Goal: Task Accomplishment & Management: Complete application form

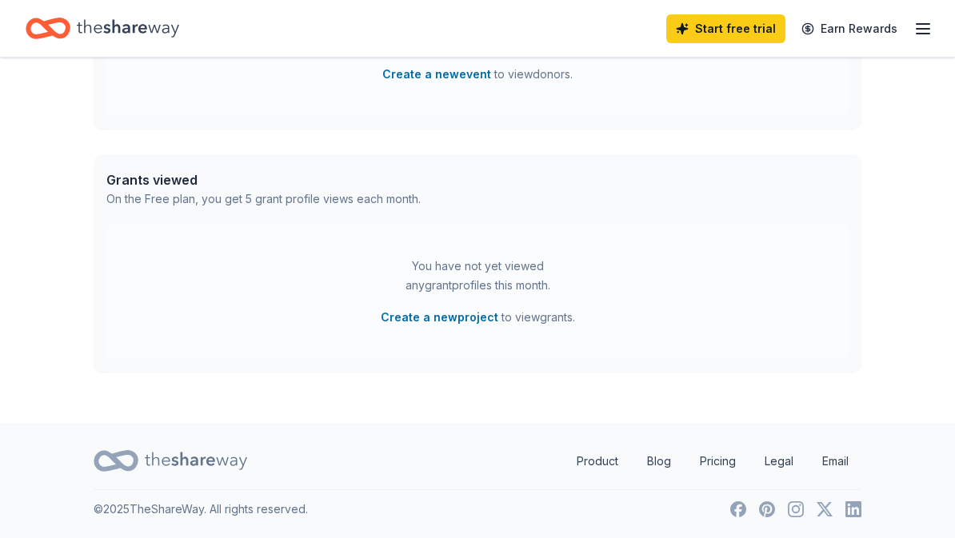
scroll to position [569, 0]
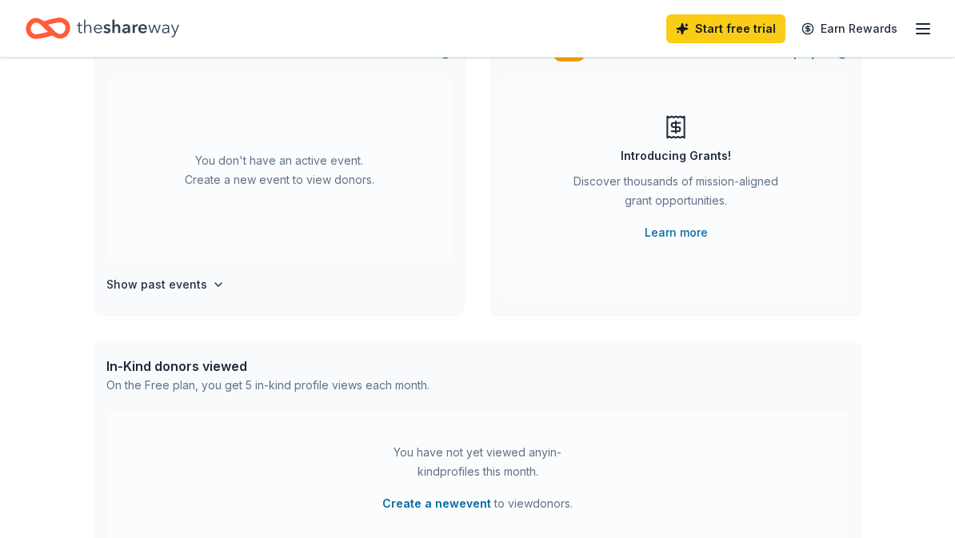
click at [915, 34] on icon "button" at bounding box center [923, 28] width 19 height 19
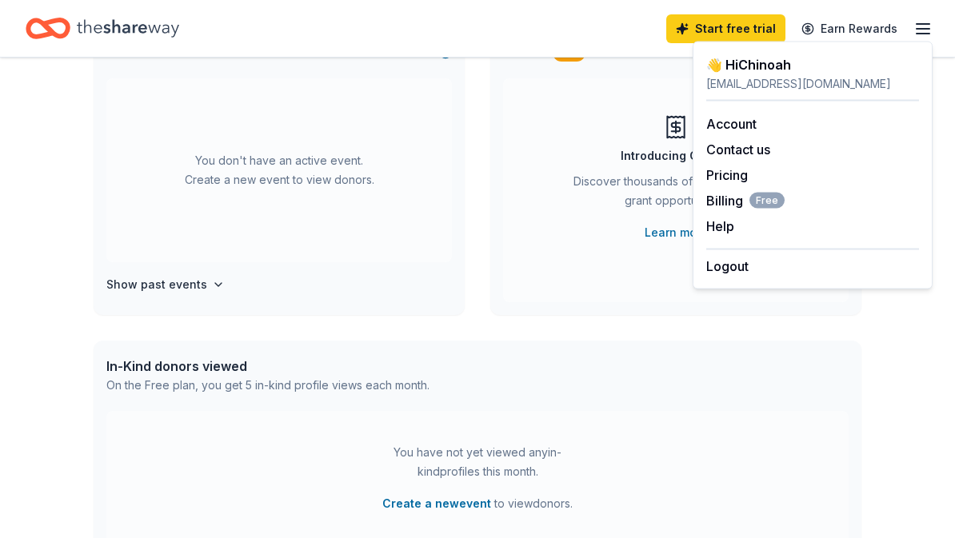
click at [871, 31] on link "Earn Rewards" at bounding box center [849, 28] width 115 height 29
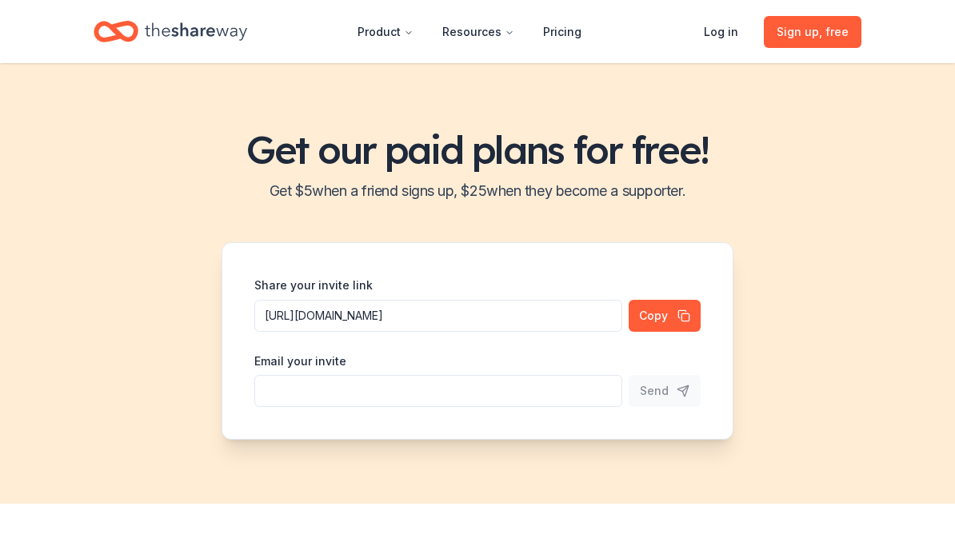
click at [751, 25] on link "Log in" at bounding box center [721, 32] width 60 height 32
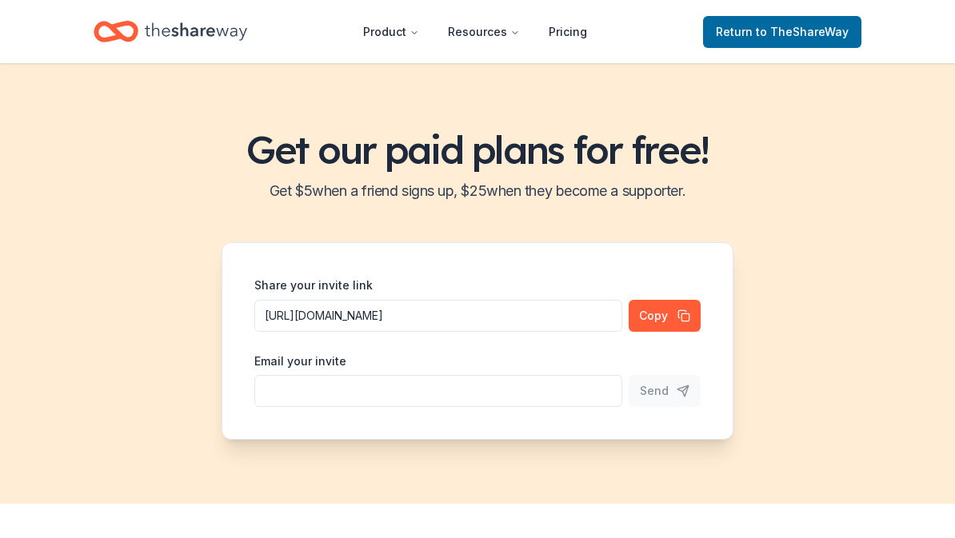
click at [396, 43] on button "Product" at bounding box center [391, 32] width 82 height 32
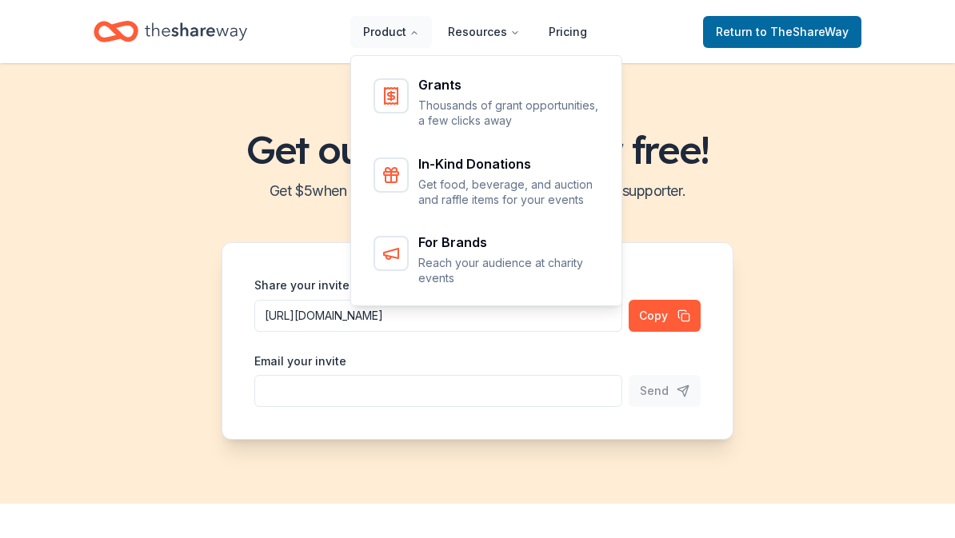
click at [827, 190] on h2 "Get $ 5 when a friend signs up, $ 25 when they become a supporter." at bounding box center [477, 191] width 917 height 26
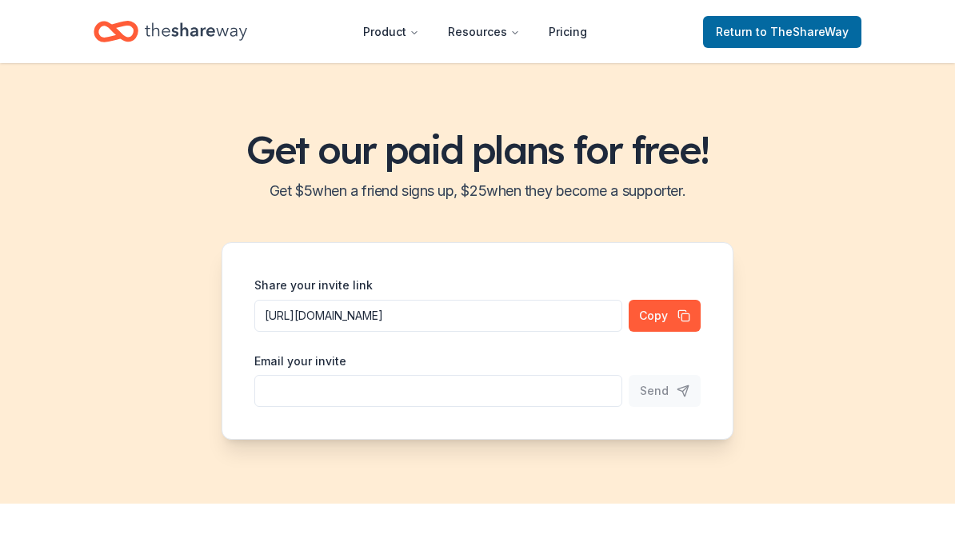
click at [415, 38] on button "Product" at bounding box center [391, 32] width 82 height 32
click at [783, 40] on span "Return to TheShareWay" at bounding box center [782, 31] width 133 height 19
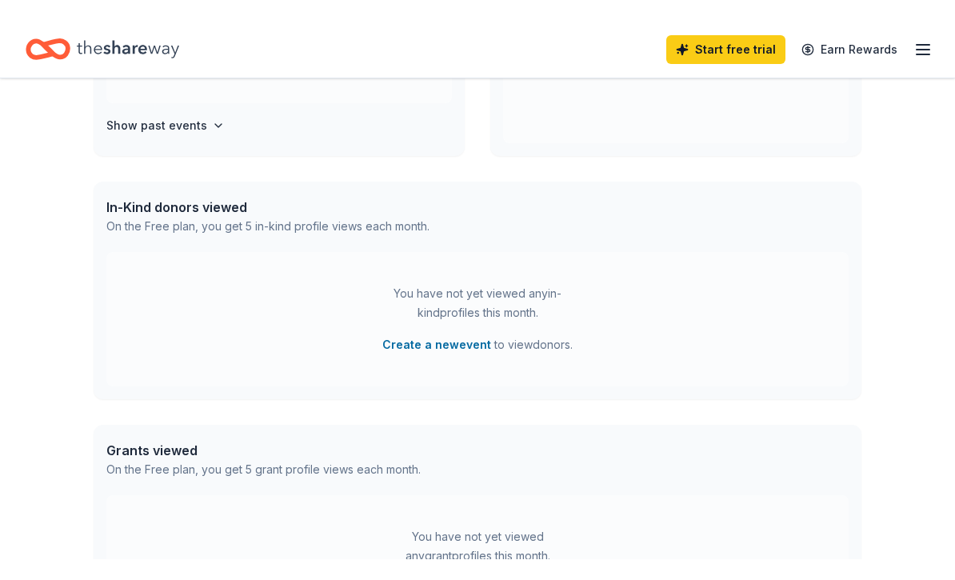
scroll to position [318, 0]
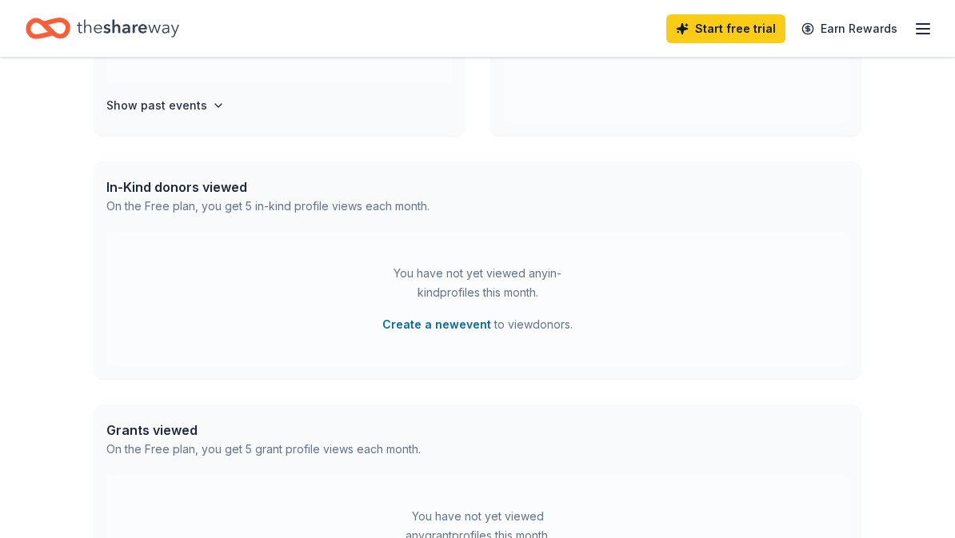
click at [843, 334] on div "You have not yet viewed any in-kind profiles this month. Create a new event to …" at bounding box center [477, 299] width 743 height 134
click at [450, 331] on button "Create a new event" at bounding box center [436, 324] width 109 height 19
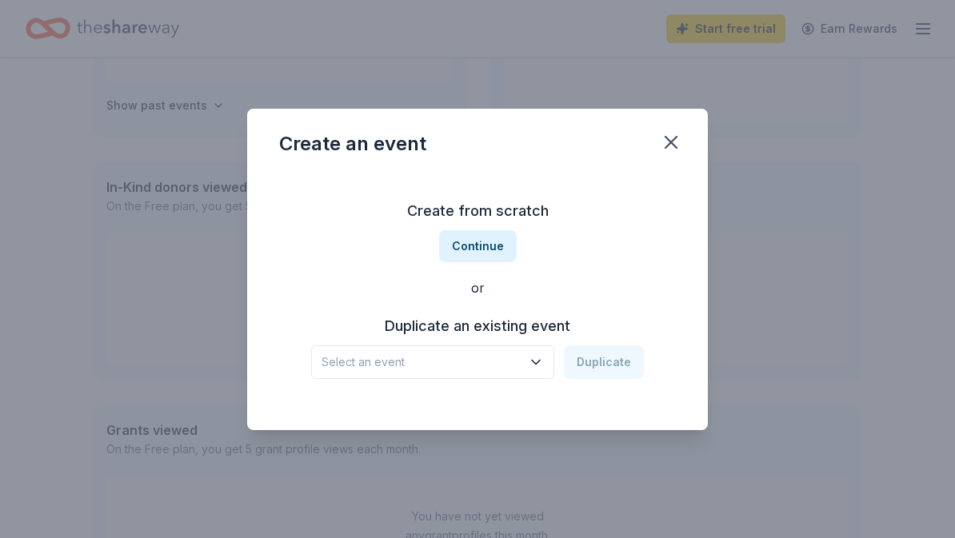
click at [539, 363] on icon "button" at bounding box center [536, 362] width 8 height 4
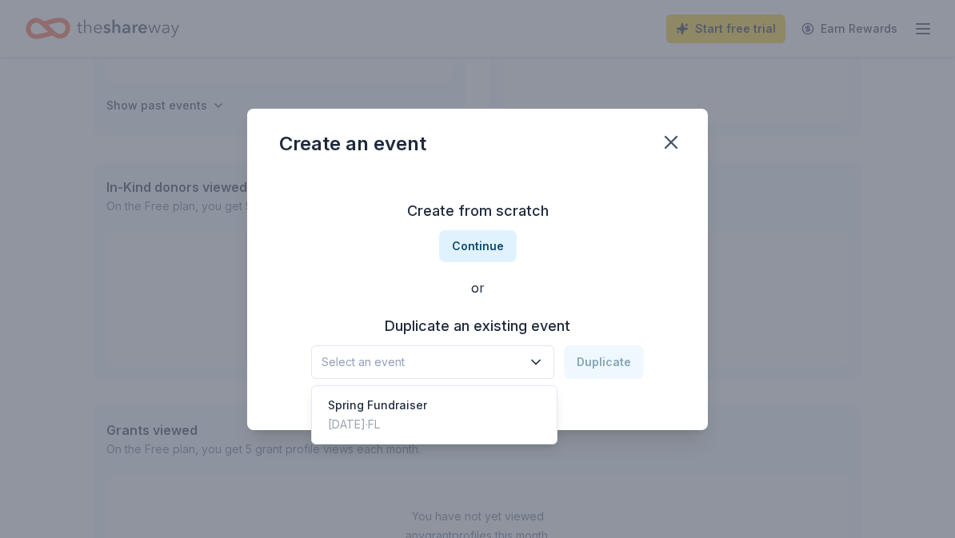
click at [483, 362] on span "Select an event" at bounding box center [422, 362] width 200 height 19
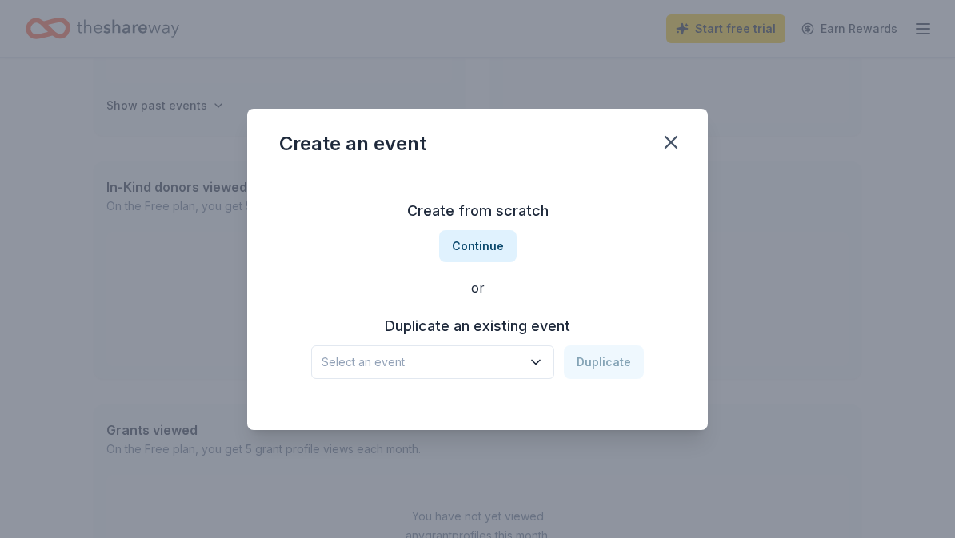
click at [480, 244] on button "Continue" at bounding box center [478, 246] width 78 height 32
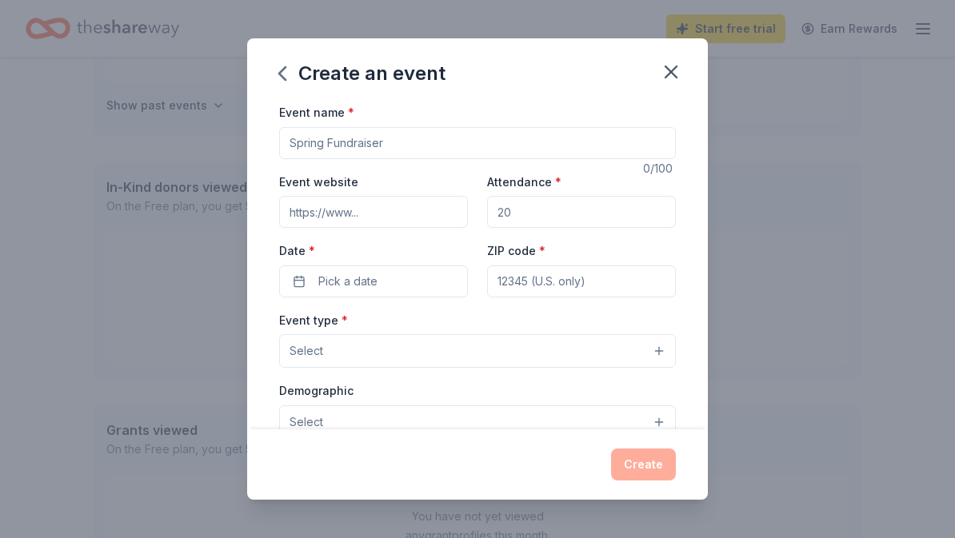
click at [403, 148] on input "Event name *" at bounding box center [477, 143] width 397 height 32
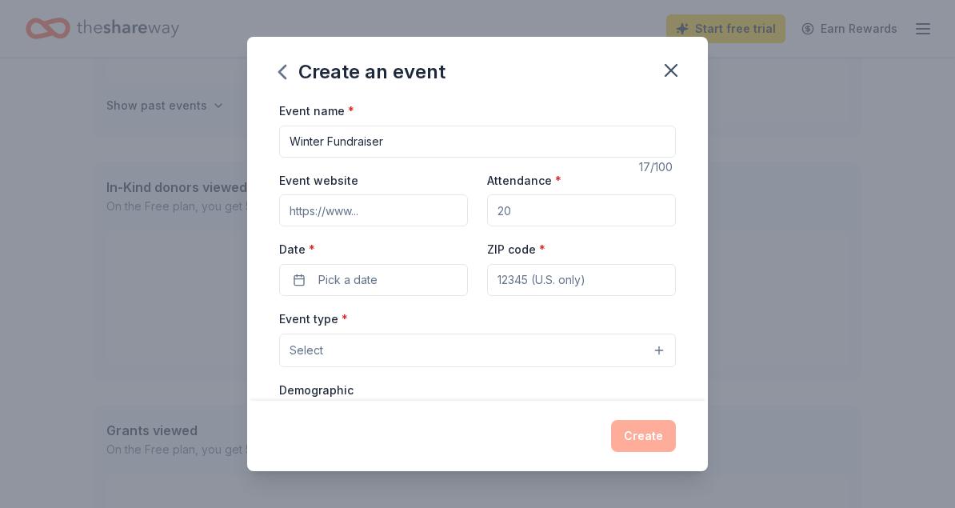
type input "Winter Fundraiser"
click at [366, 203] on input "Event website" at bounding box center [373, 210] width 189 height 32
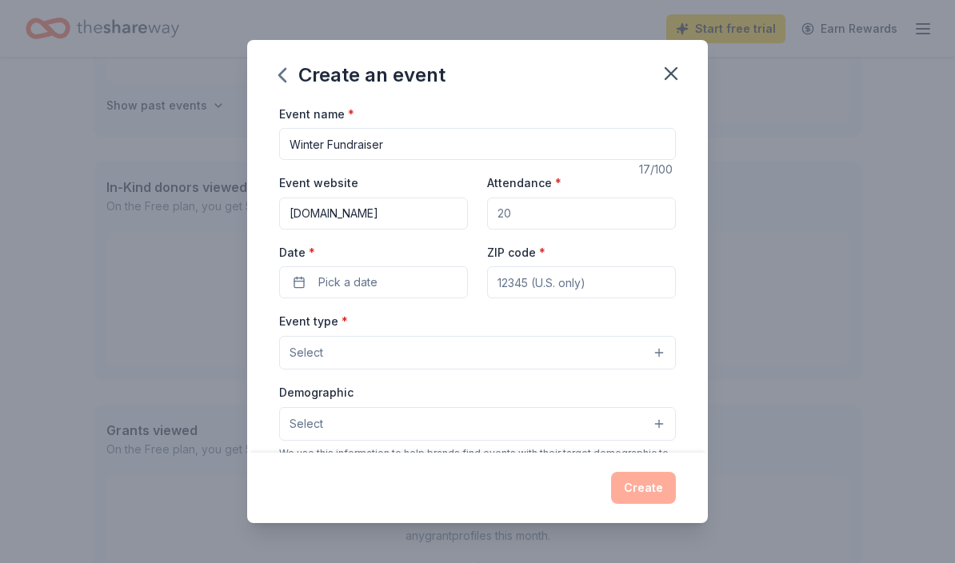
type input "[DOMAIN_NAME]"
click at [360, 285] on span "Pick a date" at bounding box center [347, 282] width 59 height 19
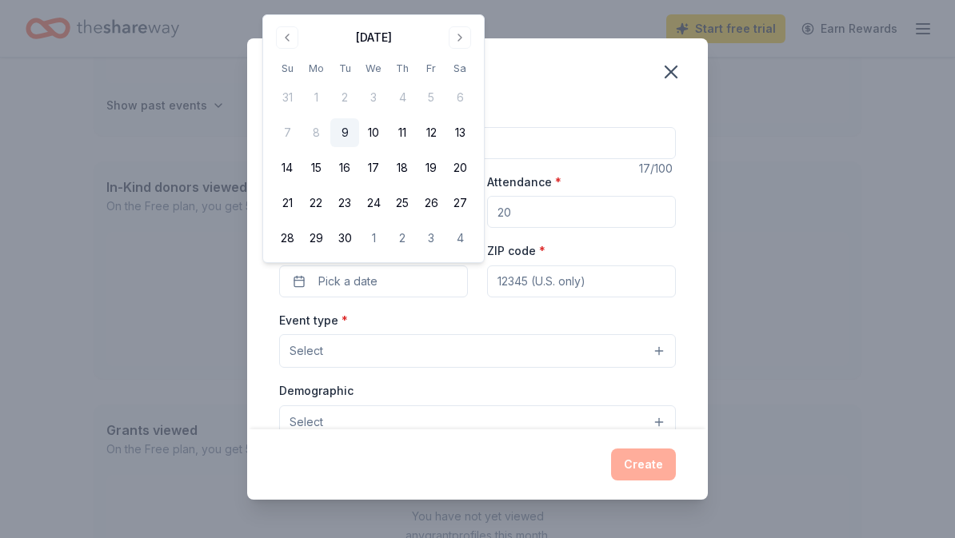
click at [465, 41] on button "Go to next month" at bounding box center [460, 37] width 22 height 22
click at [463, 42] on button "Go to next month" at bounding box center [460, 37] width 22 height 22
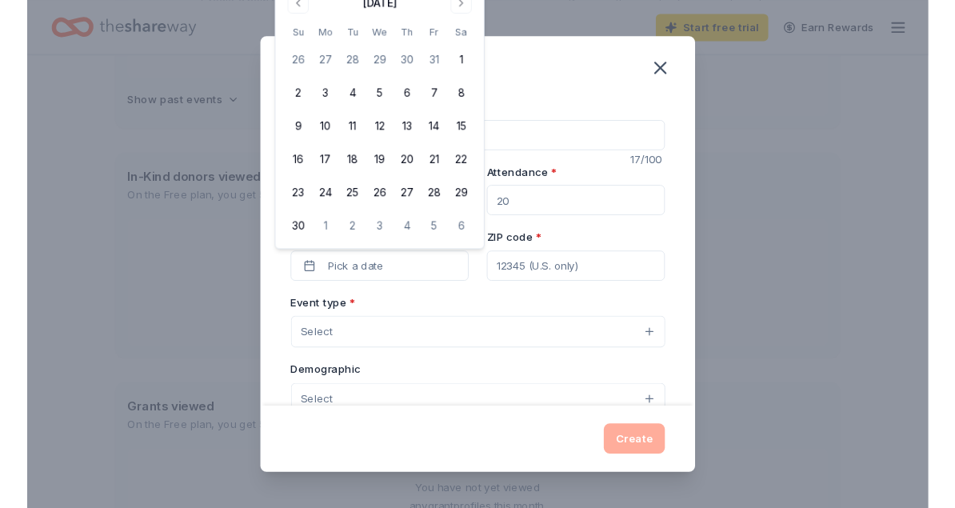
scroll to position [0, 0]
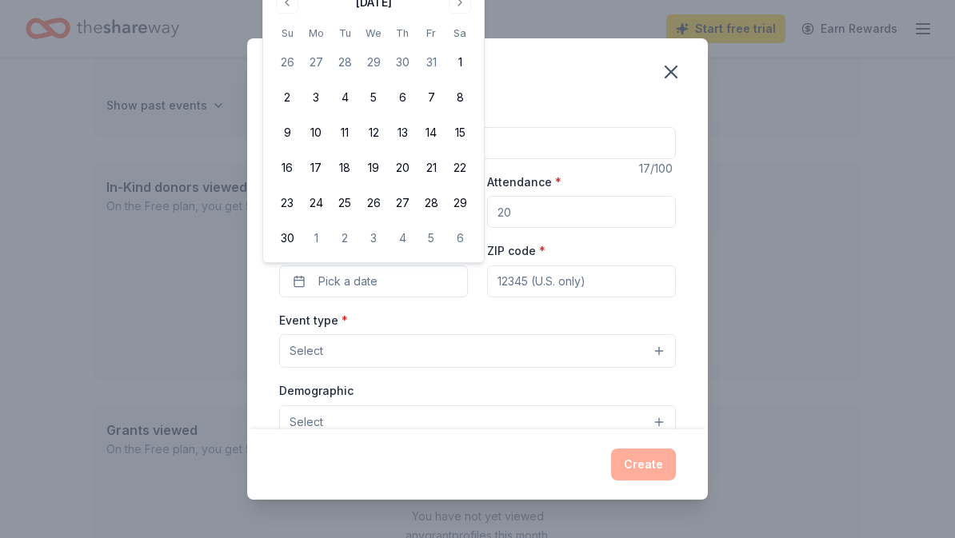
click at [462, 132] on button "15" at bounding box center [460, 132] width 29 height 29
click at [566, 285] on input "ZIP code *" at bounding box center [581, 282] width 189 height 32
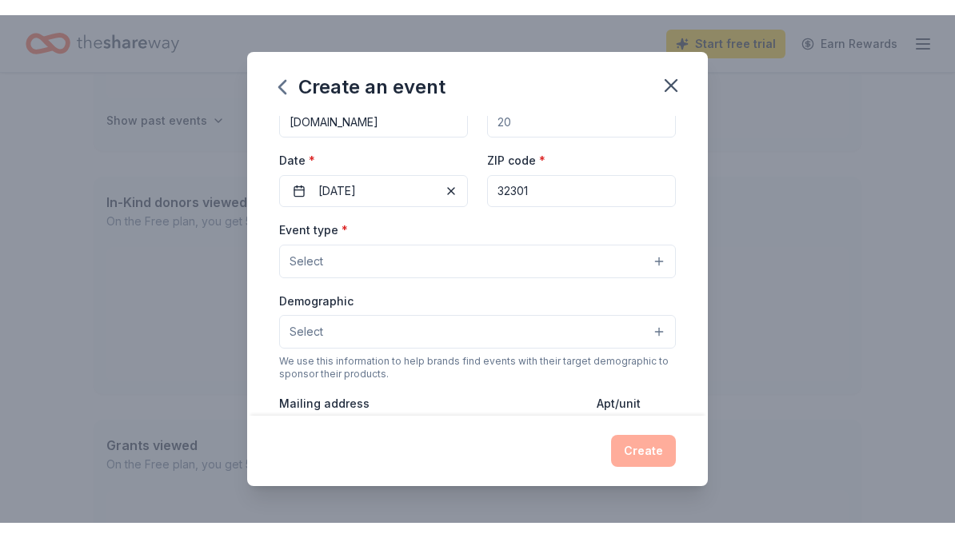
scroll to position [106, 0]
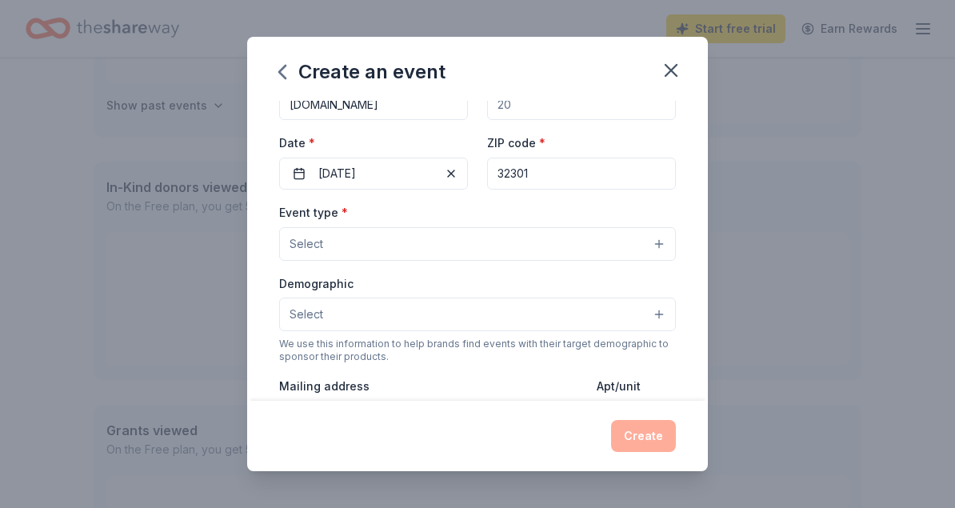
type input "32301"
click at [586, 246] on button "Select" at bounding box center [477, 244] width 397 height 34
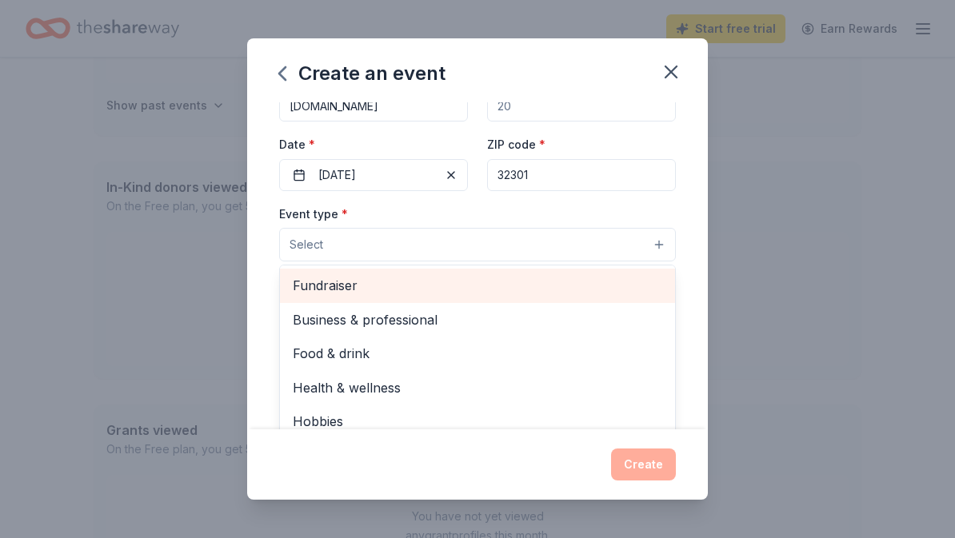
click at [336, 283] on span "Fundraiser" at bounding box center [478, 285] width 370 height 21
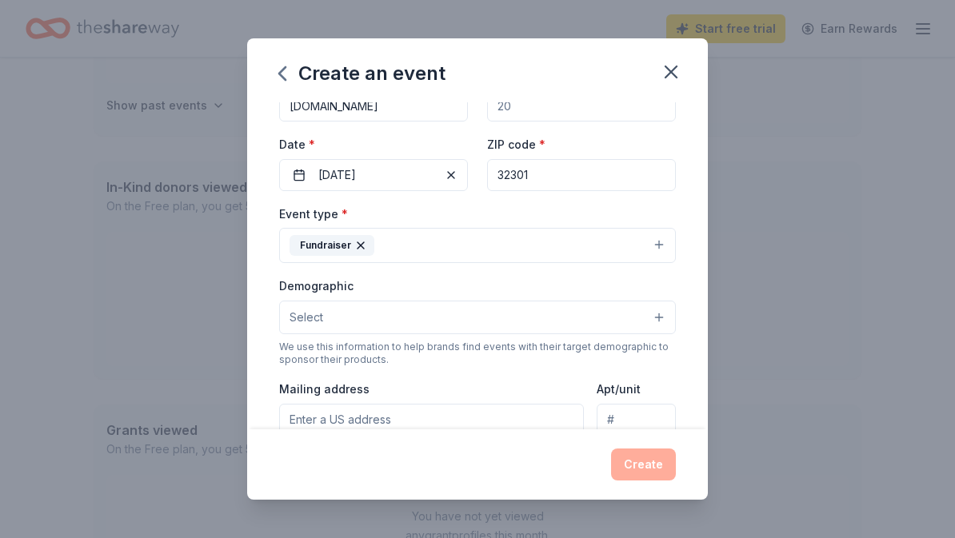
click at [655, 325] on button "Select" at bounding box center [477, 318] width 397 height 34
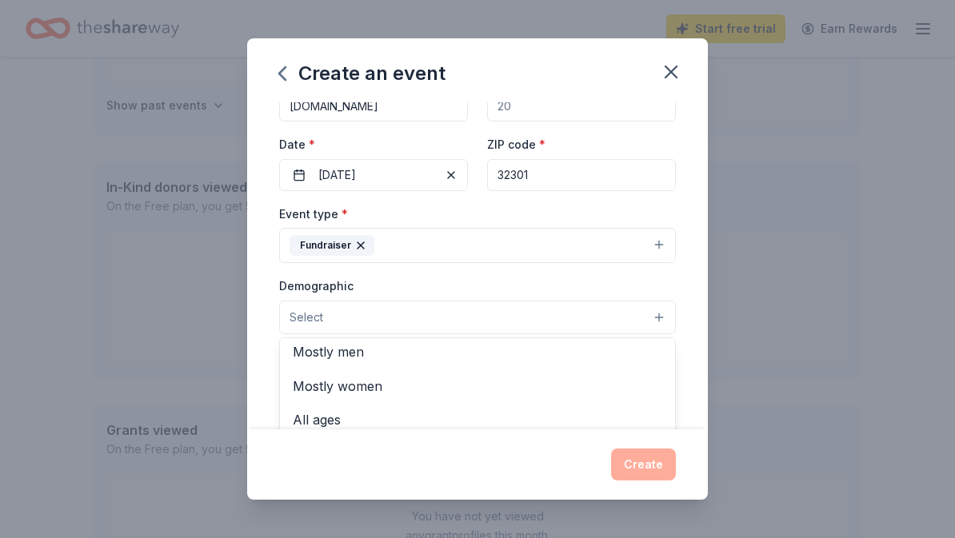
scroll to position [35, 0]
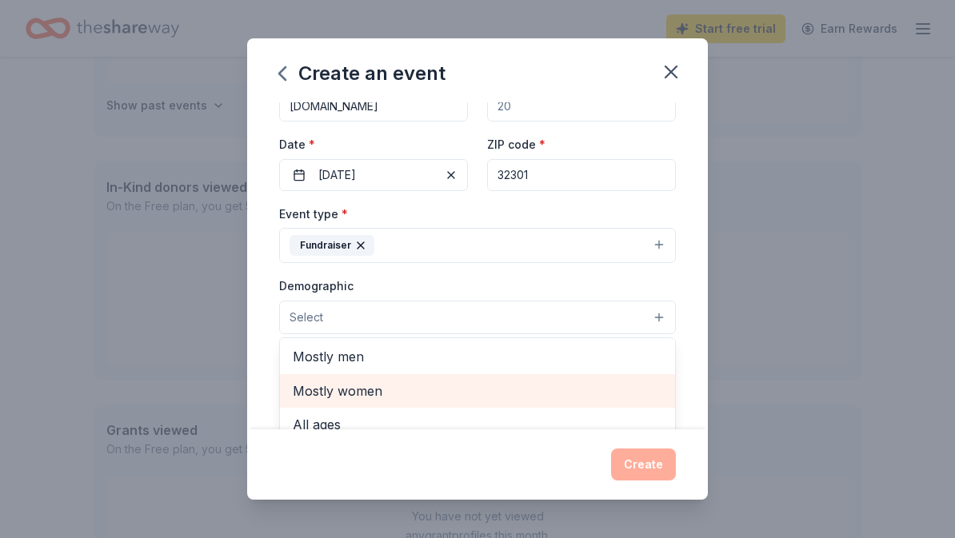
click at [382, 398] on span "Mostly women" at bounding box center [478, 391] width 370 height 21
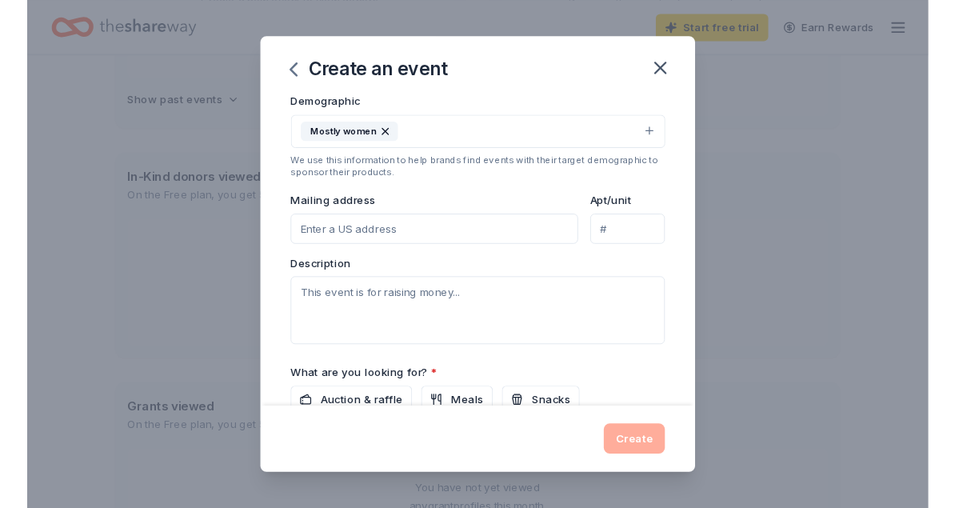
scroll to position [294, 0]
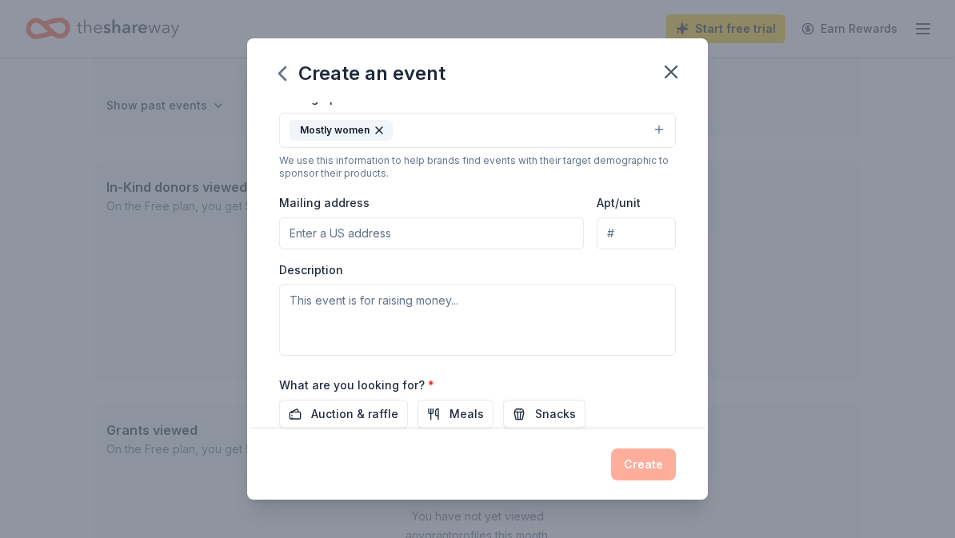
click at [434, 238] on input "Mailing address" at bounding box center [431, 234] width 305 height 32
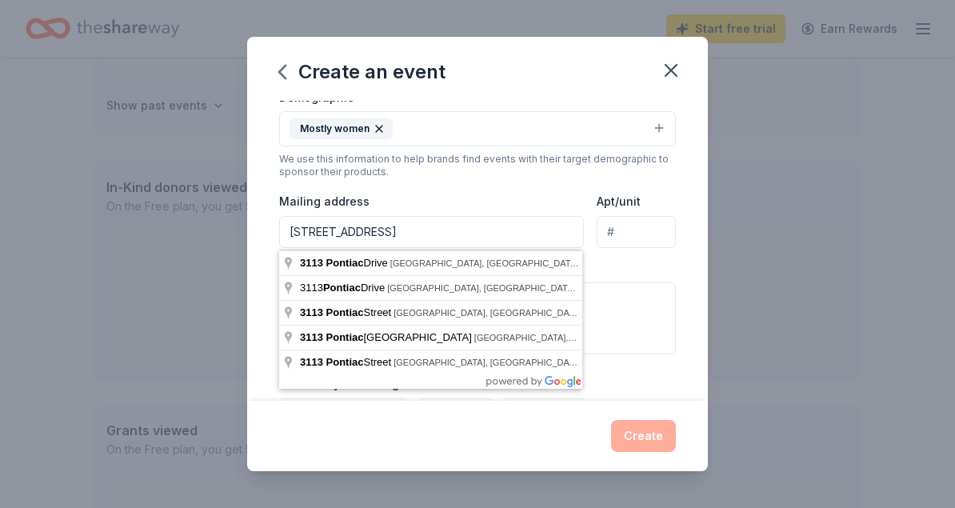
type input "3113 Pontiac Drive, Tallahassee, FL, 32301"
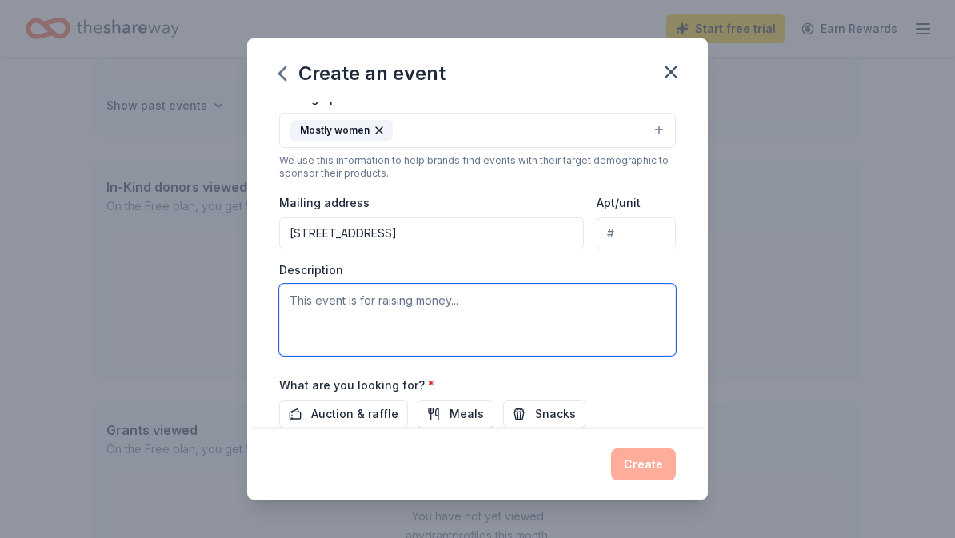
click at [458, 332] on textarea at bounding box center [477, 320] width 397 height 72
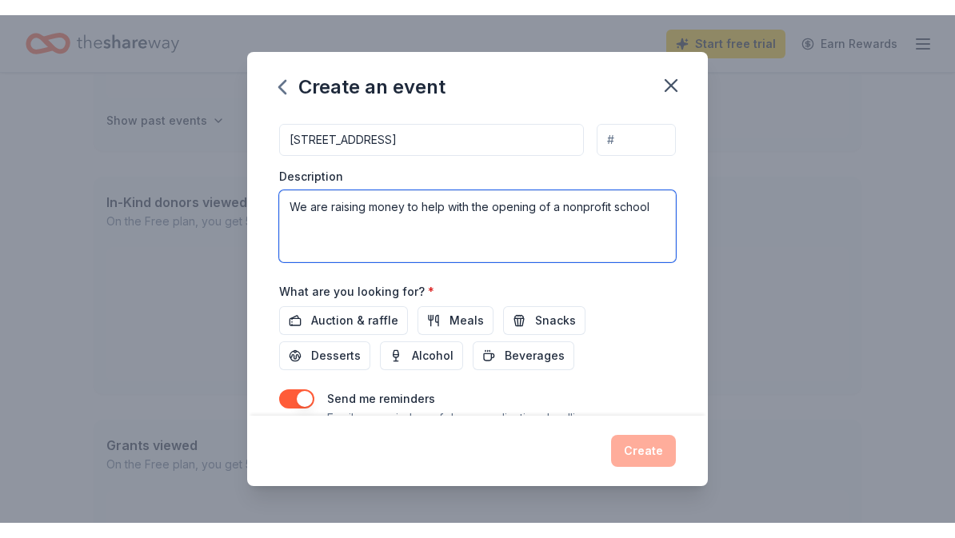
scroll to position [407, 0]
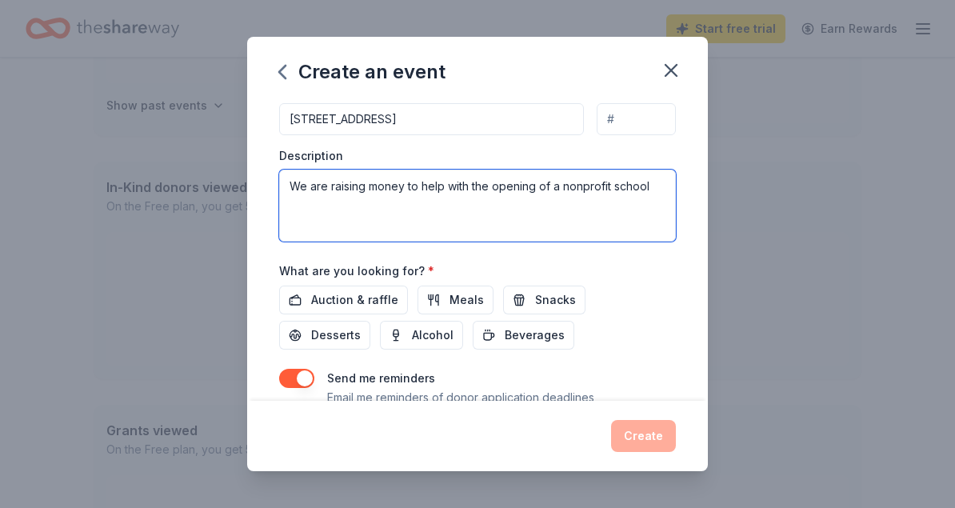
type textarea "We are raising money to help with the opening of a nonprofit school"
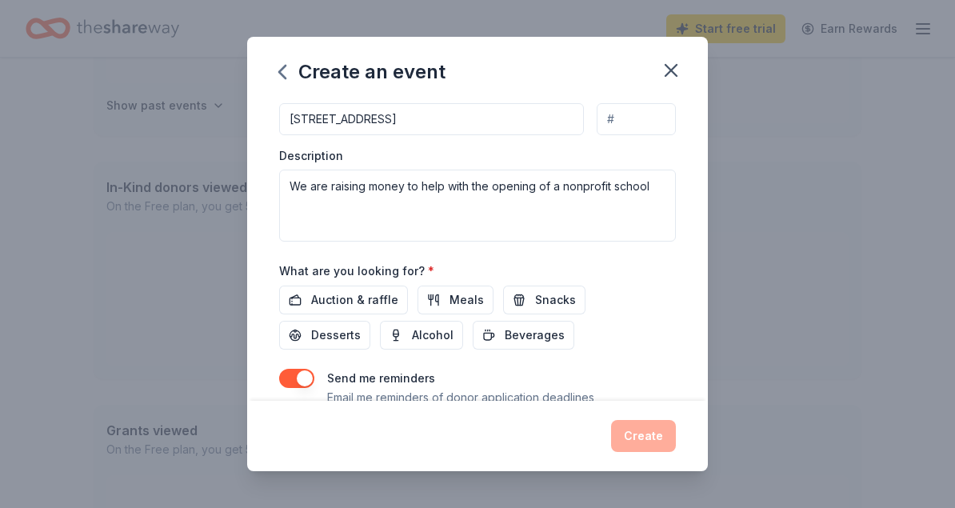
click at [505, 342] on span "Beverages" at bounding box center [535, 335] width 60 height 19
click at [452, 310] on span "Meals" at bounding box center [467, 299] width 34 height 19
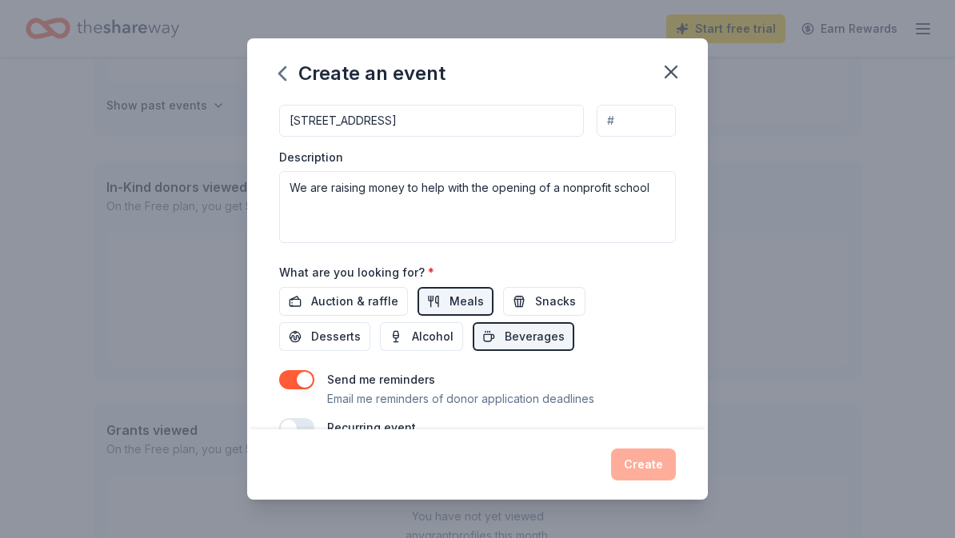
click at [535, 311] on span "Snacks" at bounding box center [555, 301] width 41 height 19
click at [361, 327] on span "Desserts" at bounding box center [336, 336] width 50 height 19
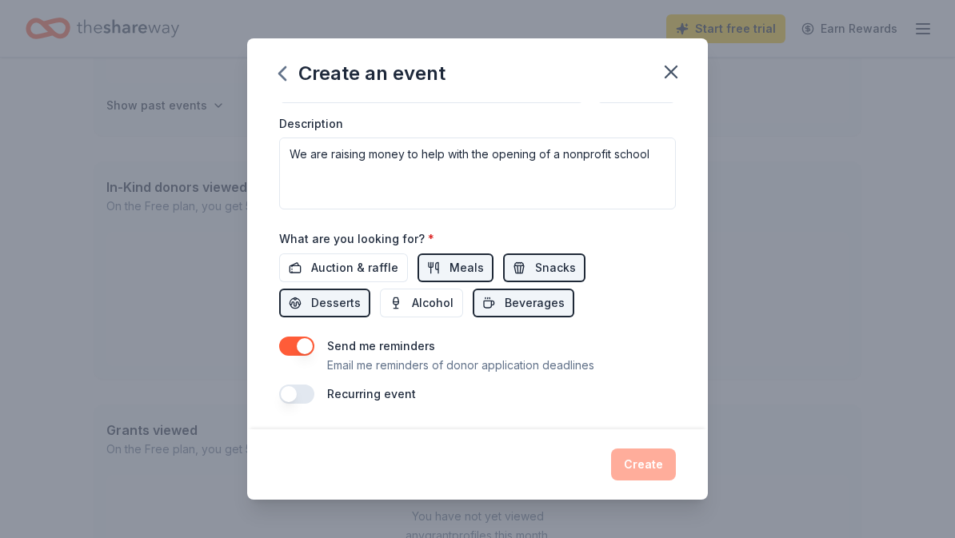
scroll to position [442, 0]
click at [289, 394] on button "button" at bounding box center [296, 394] width 35 height 19
click at [307, 394] on button "button" at bounding box center [296, 392] width 35 height 19
click at [643, 464] on div "Create" at bounding box center [477, 465] width 397 height 32
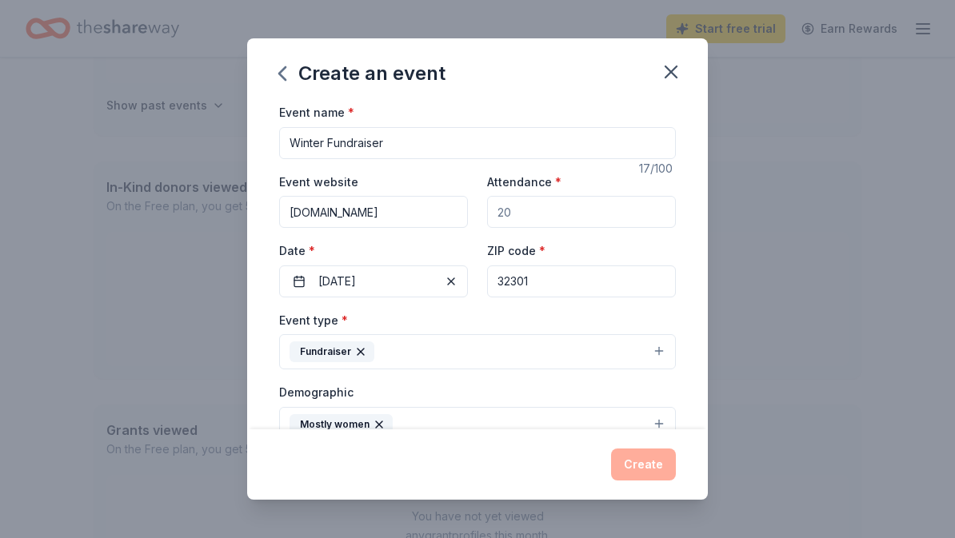
scroll to position [0, 0]
click at [526, 217] on input "Attendance *" at bounding box center [581, 212] width 189 height 32
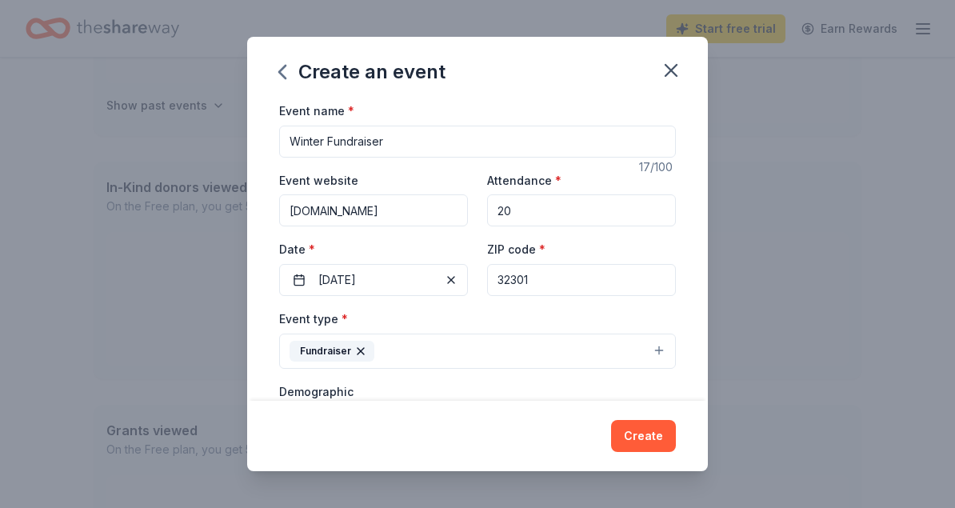
type input "20"
click at [647, 430] on button "Create" at bounding box center [643, 436] width 65 height 32
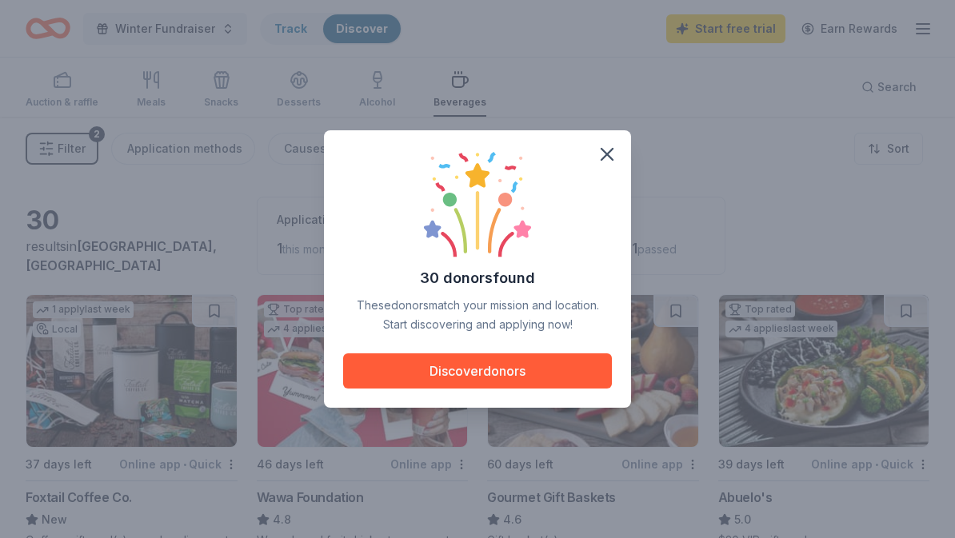
click at [527, 374] on button "Discover donors" at bounding box center [477, 371] width 269 height 35
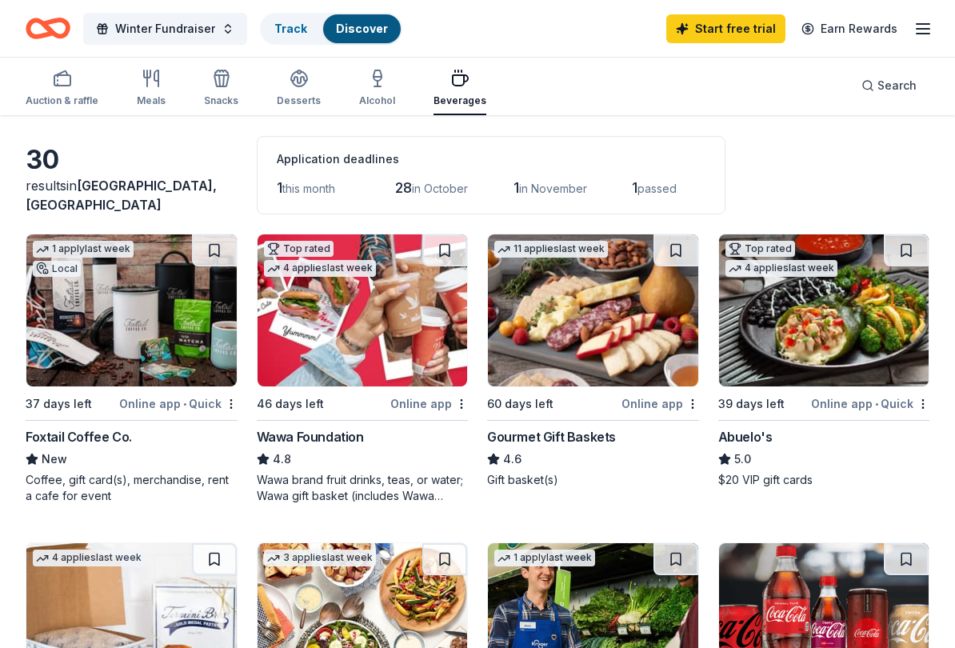
scroll to position [73, 0]
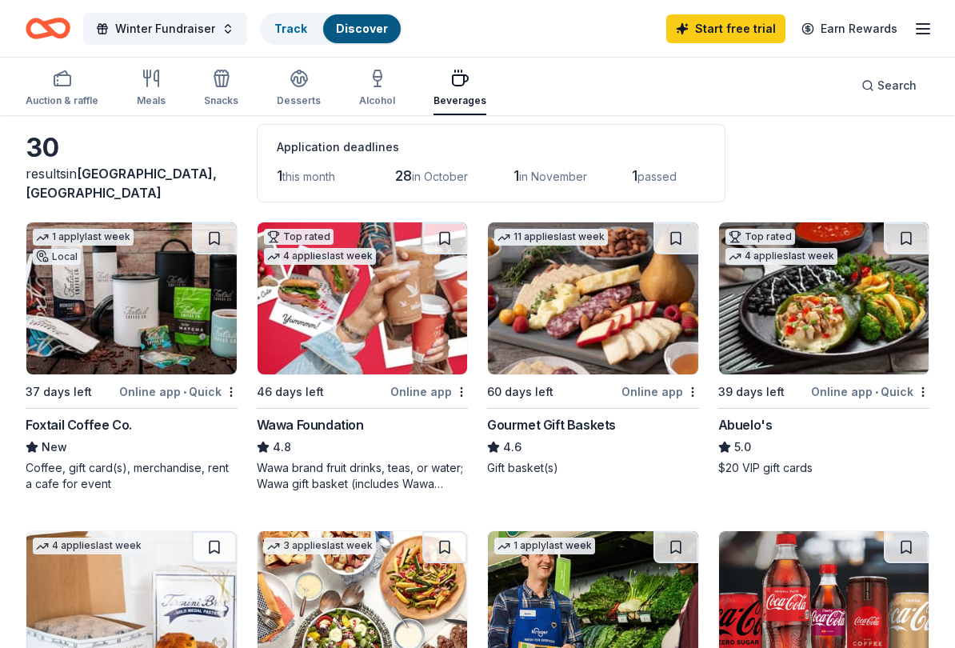
click at [422, 393] on div "Online app" at bounding box center [429, 392] width 78 height 20
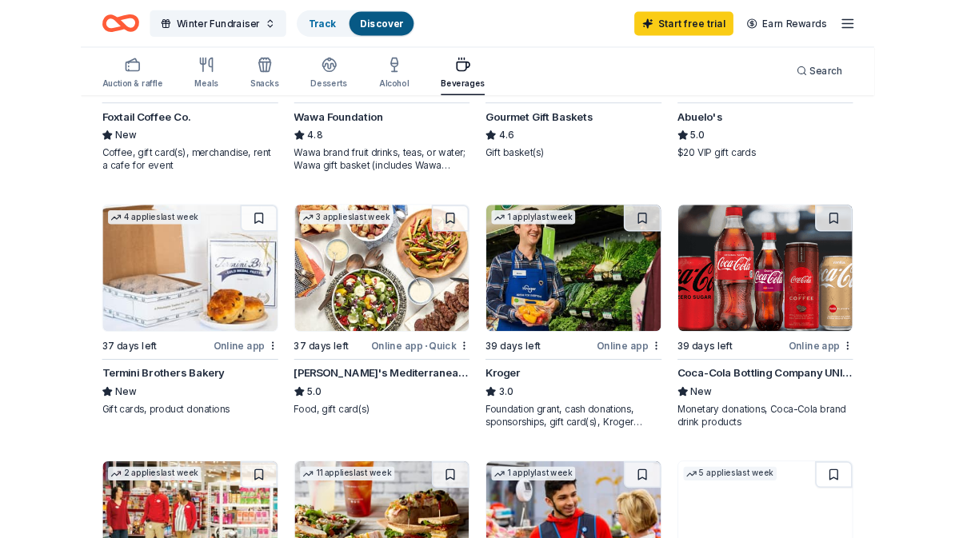
scroll to position [358, 0]
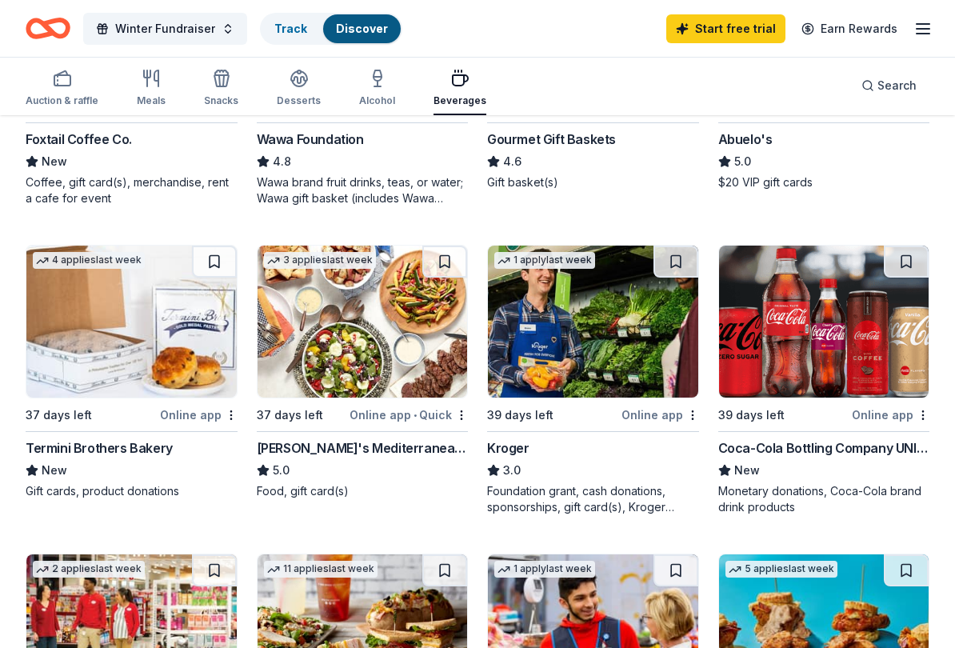
click at [417, 418] on span "•" at bounding box center [415, 416] width 3 height 13
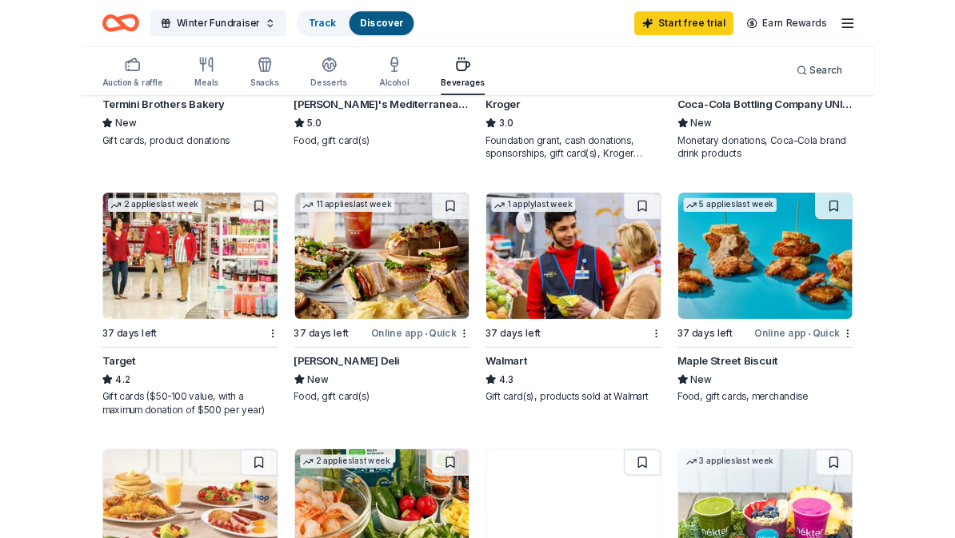
scroll to position [681, 0]
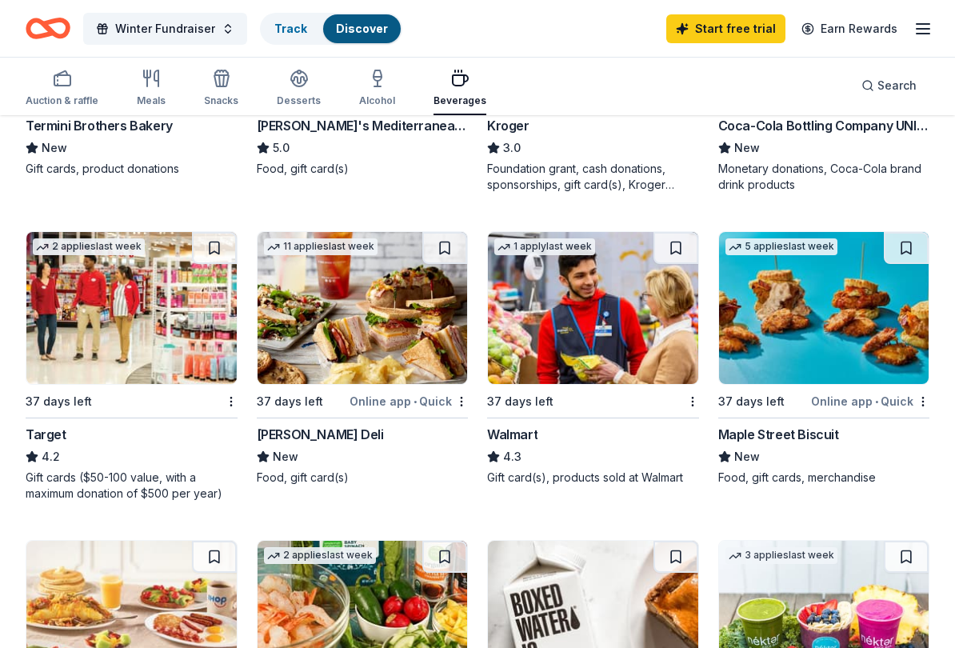
click at [218, 402] on div "37 days left" at bounding box center [122, 401] width 193 height 20
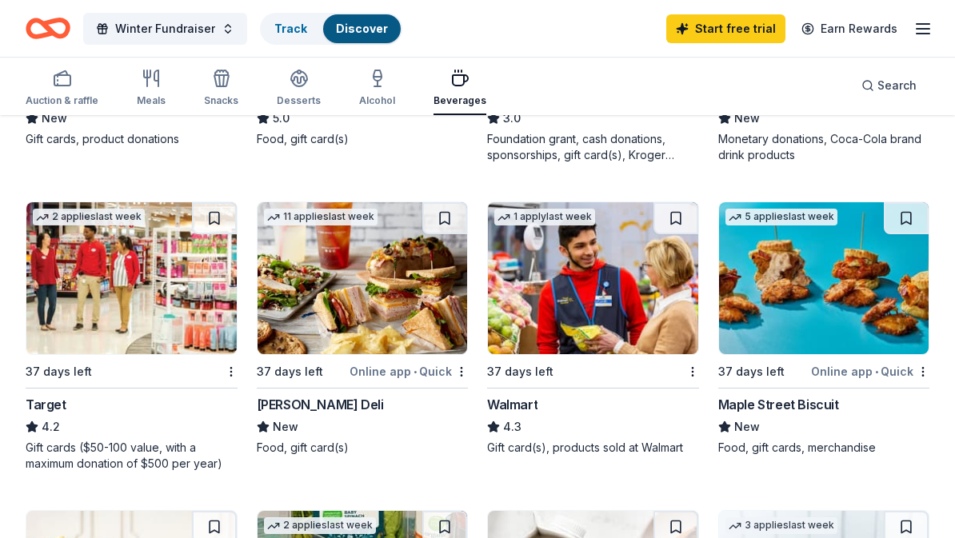
scroll to position [706, 0]
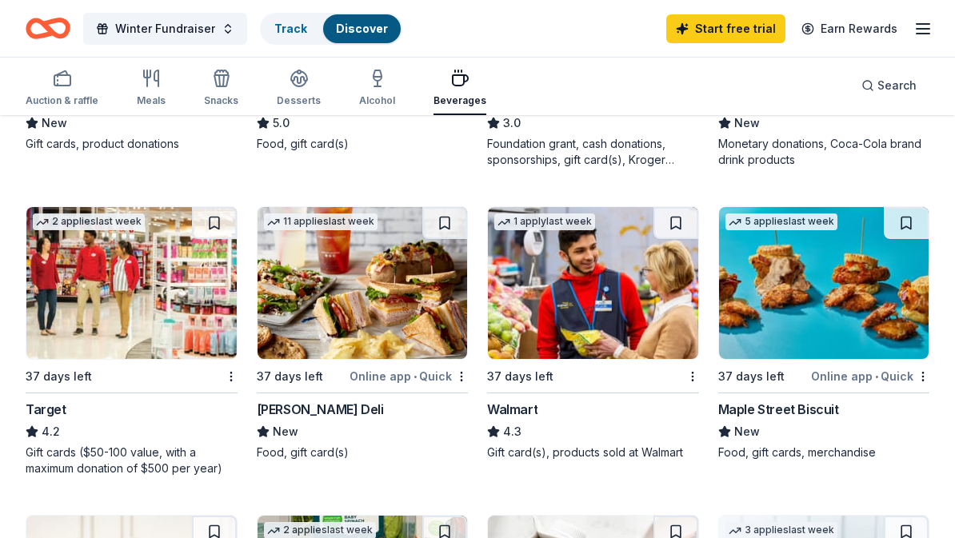
click at [647, 374] on div "37 days left" at bounding box center [583, 376] width 193 height 20
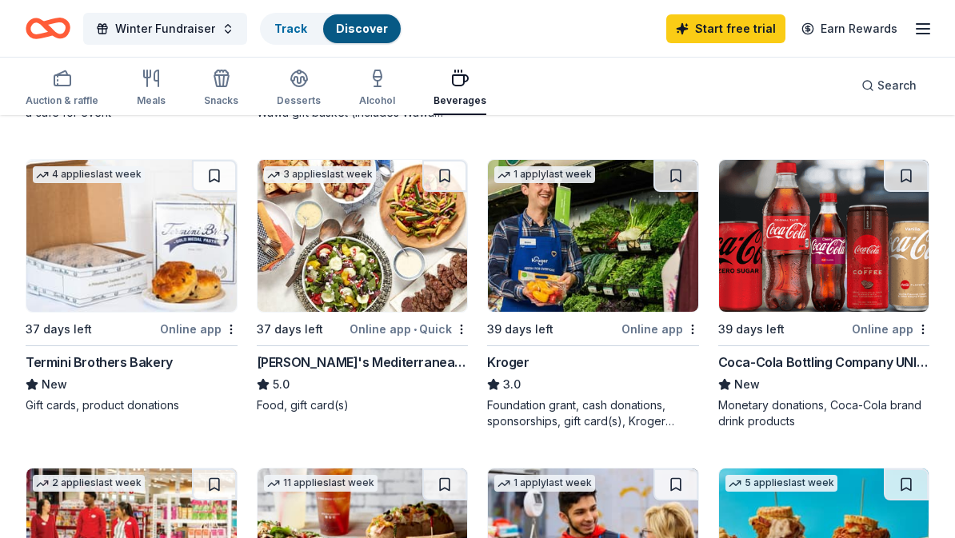
scroll to position [442, 0]
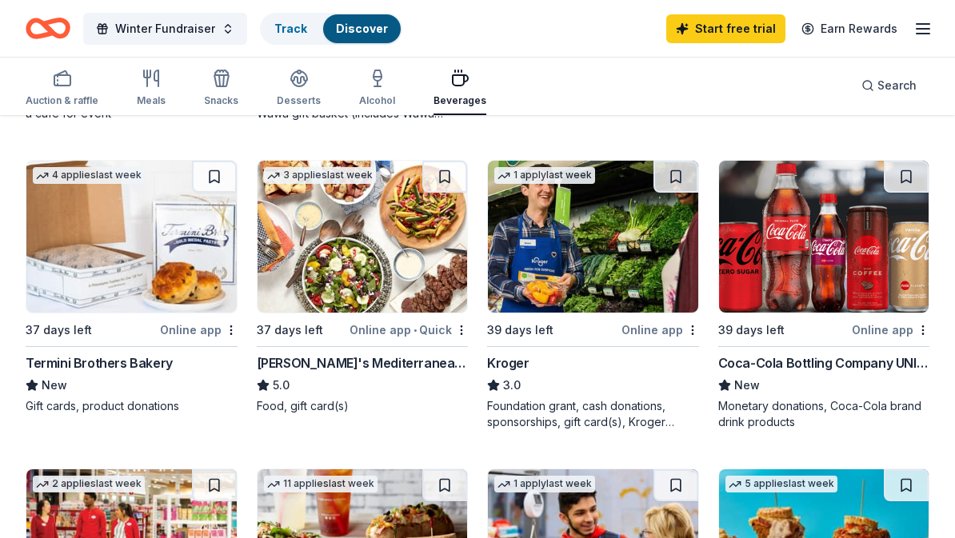
click at [889, 328] on div "Online app" at bounding box center [891, 331] width 78 height 20
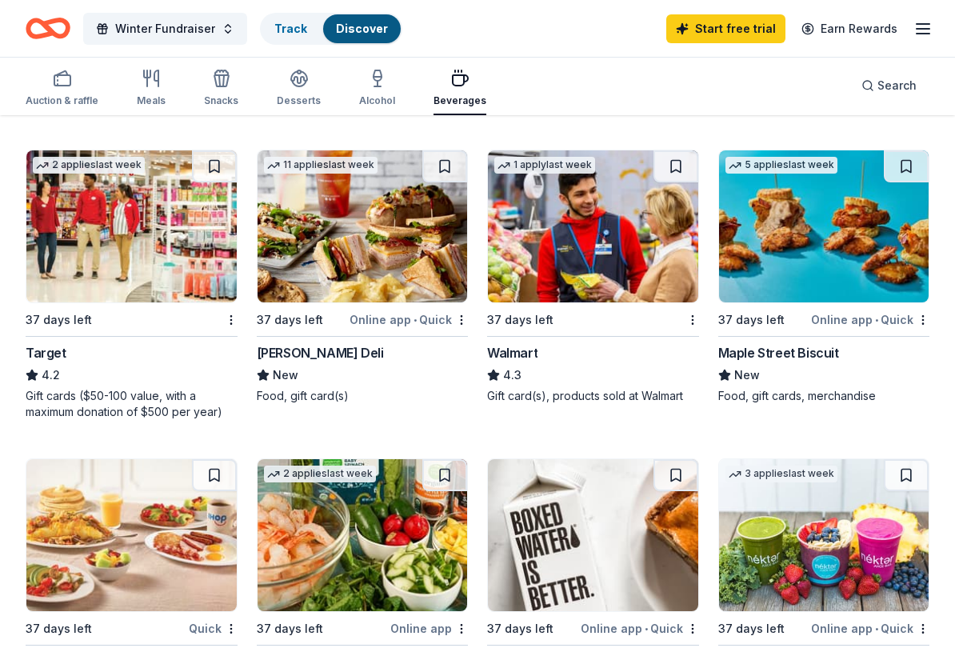
scroll to position [751, 0]
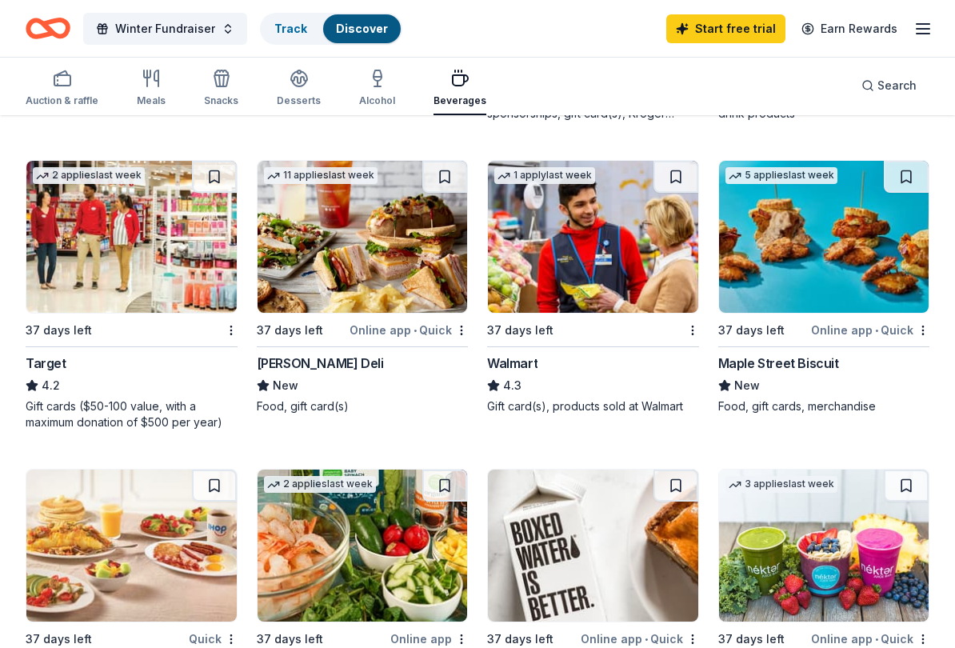
click at [228, 90] on div "Snacks" at bounding box center [221, 88] width 34 height 38
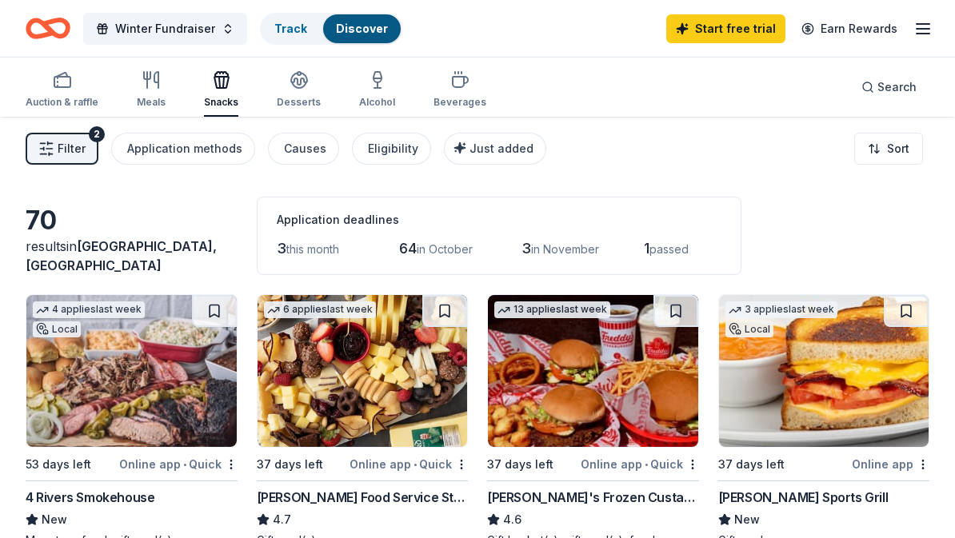
click at [294, 105] on div "Desserts" at bounding box center [299, 102] width 44 height 13
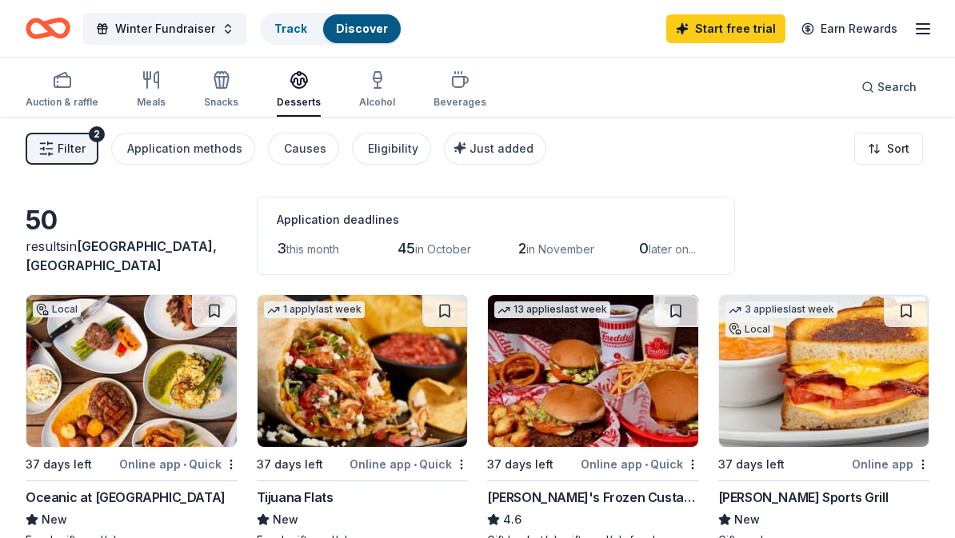
click at [374, 106] on div "Alcohol" at bounding box center [377, 102] width 36 height 13
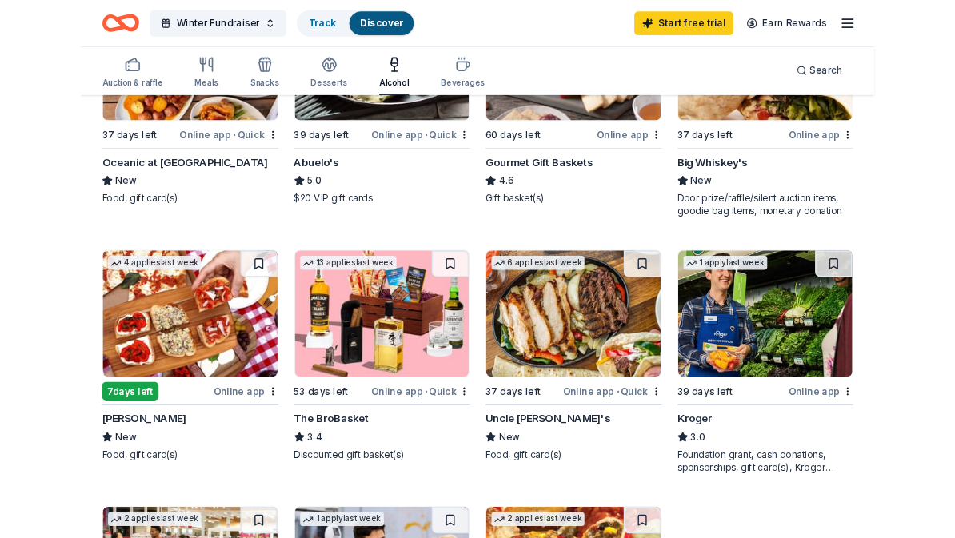
scroll to position [303, 0]
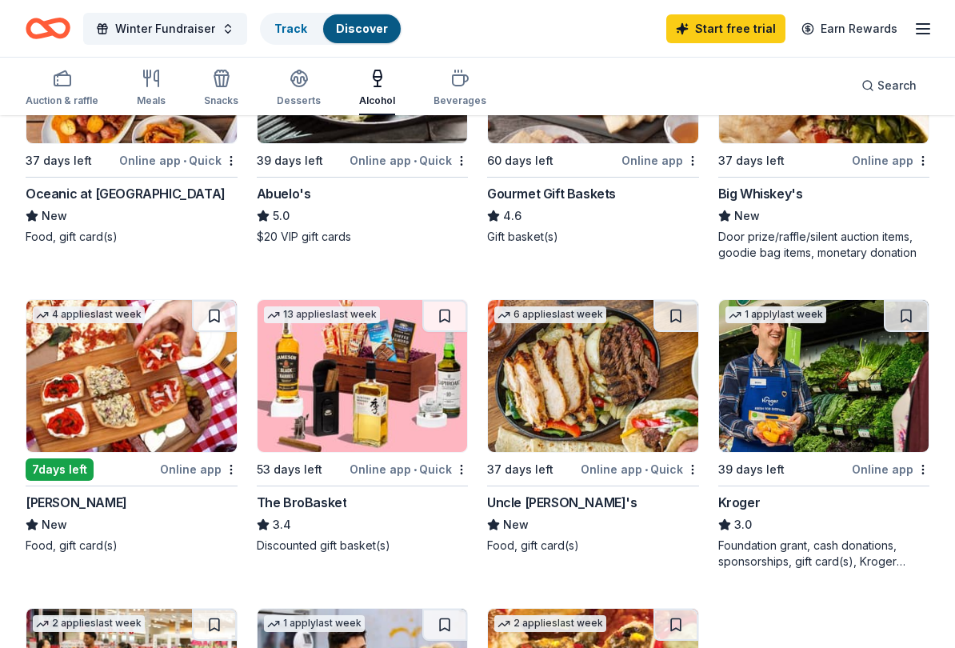
click at [297, 410] on img at bounding box center [363, 377] width 210 height 152
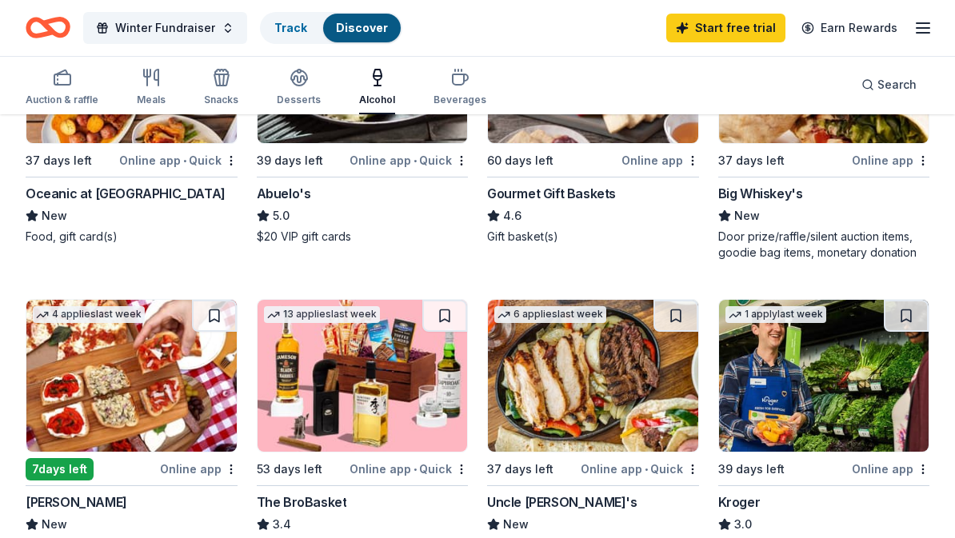
scroll to position [349, 0]
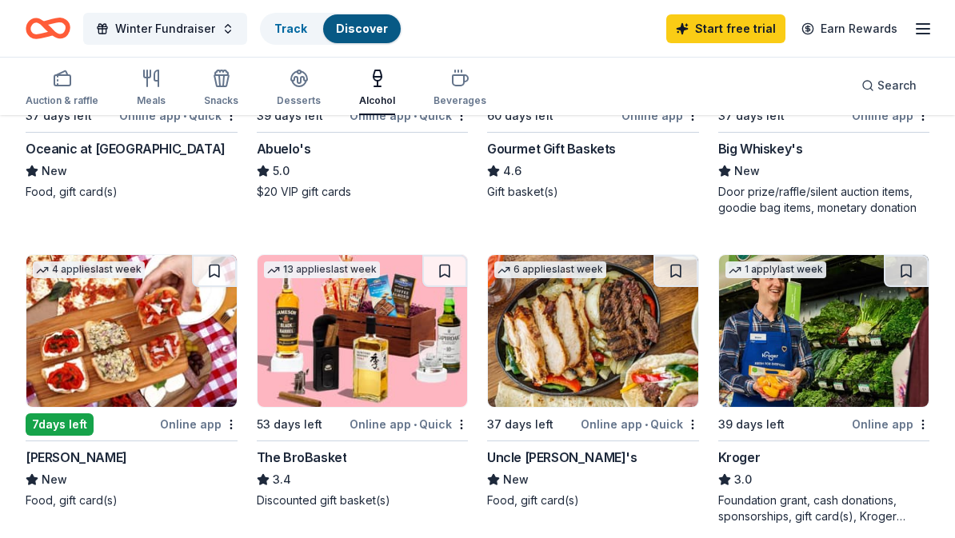
click at [306, 378] on img at bounding box center [363, 331] width 210 height 152
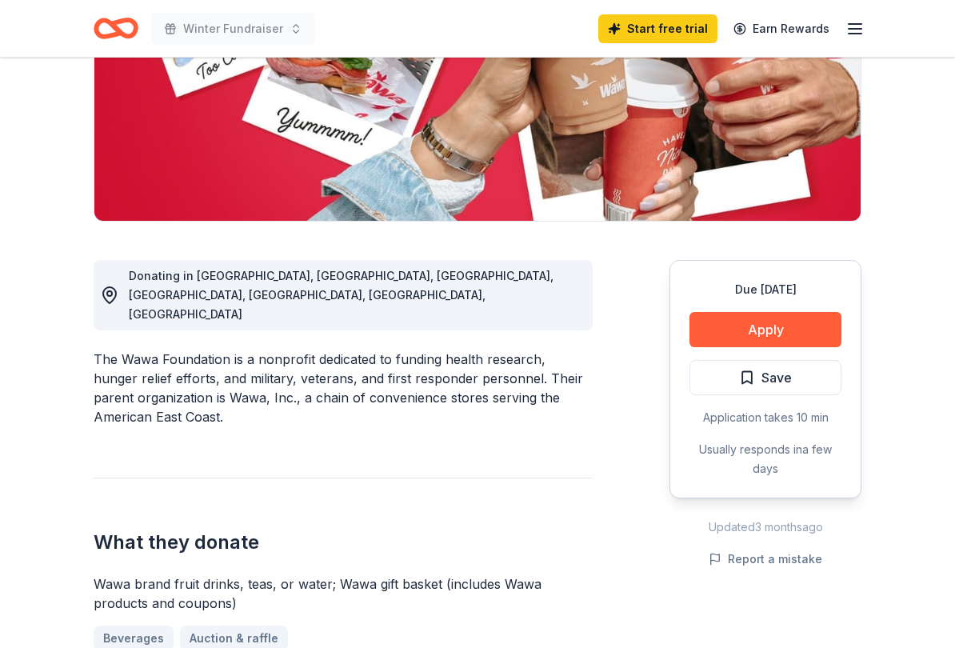
click at [799, 324] on button "Apply" at bounding box center [766, 330] width 152 height 35
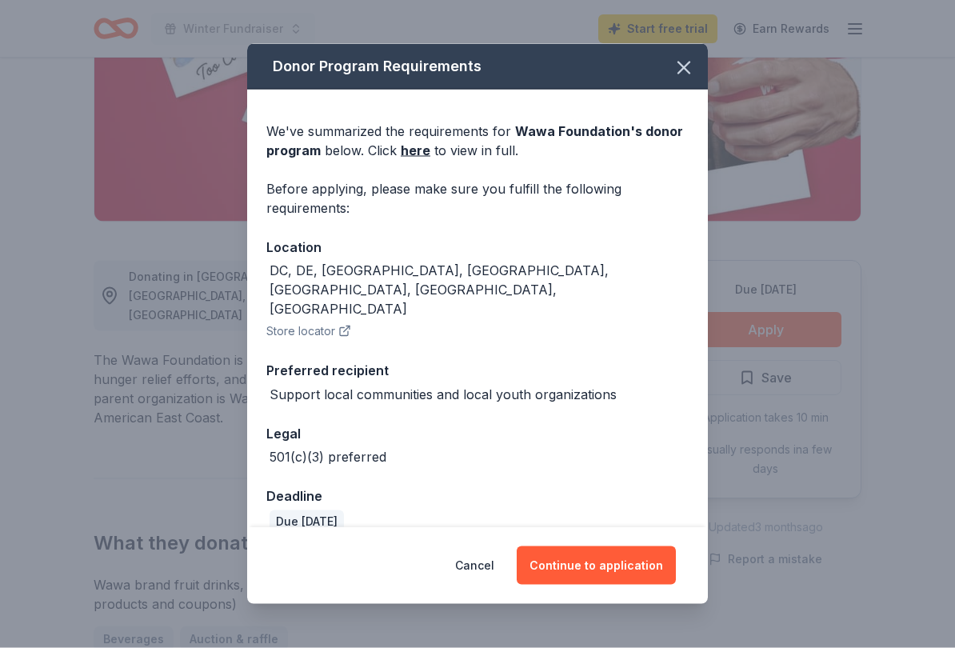
scroll to position [265, 0]
click at [614, 538] on button "Continue to application" at bounding box center [596, 565] width 159 height 38
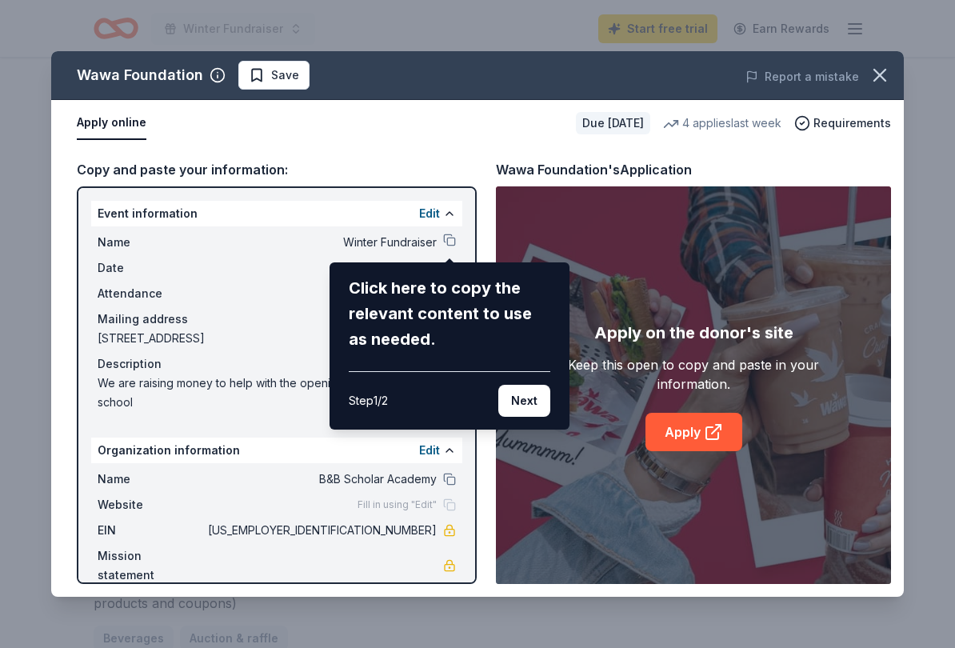
click at [519, 409] on button "Next" at bounding box center [524, 401] width 52 height 32
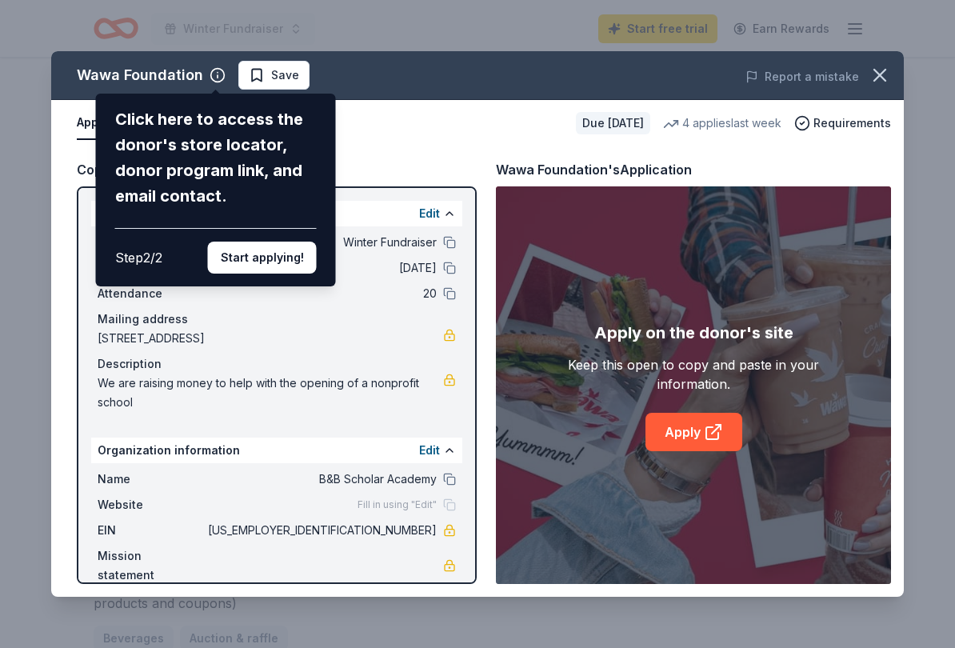
click at [291, 242] on button "Start applying!" at bounding box center [262, 258] width 109 height 32
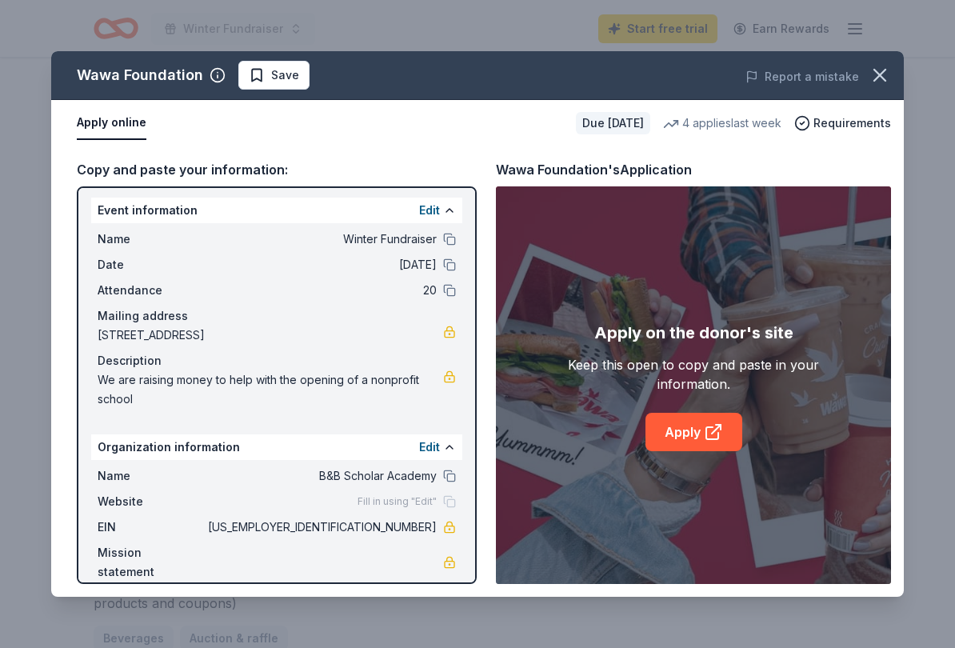
scroll to position [2, 0]
click at [438, 448] on button "Edit" at bounding box center [429, 447] width 21 height 19
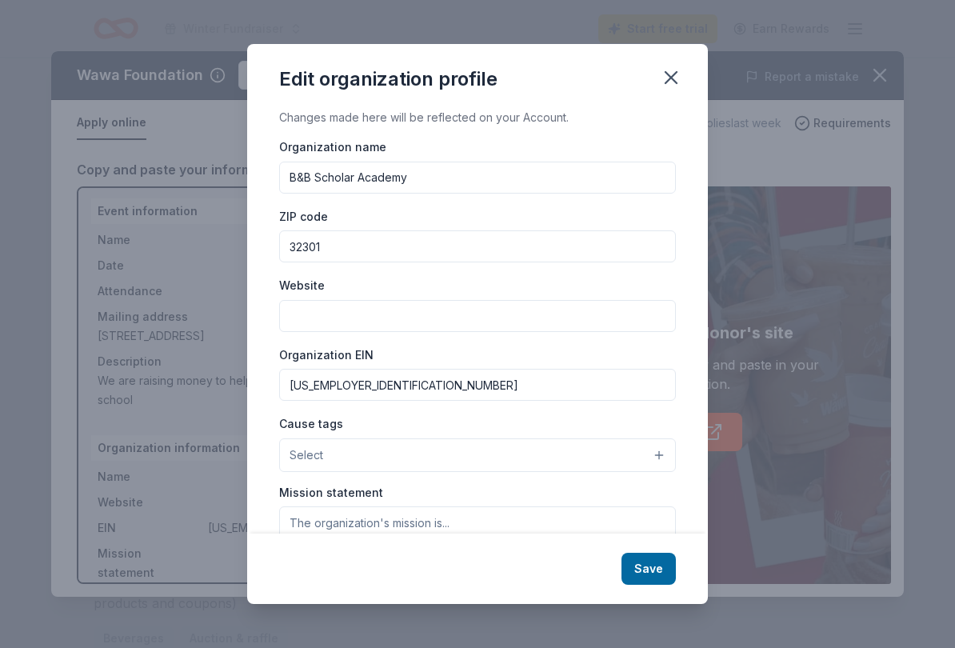
click at [393, 317] on input "Website" at bounding box center [477, 316] width 397 height 32
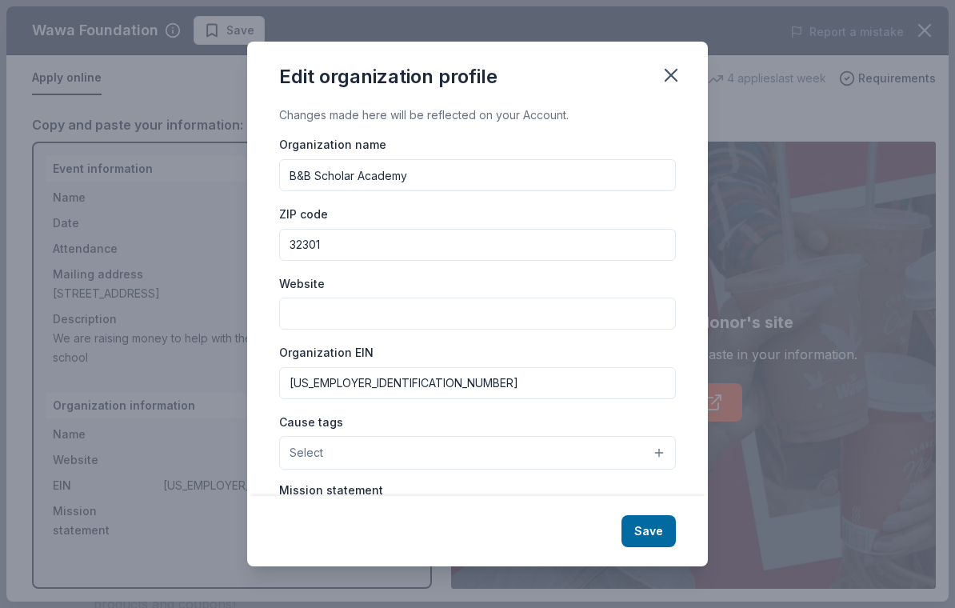
scroll to position [0, 0]
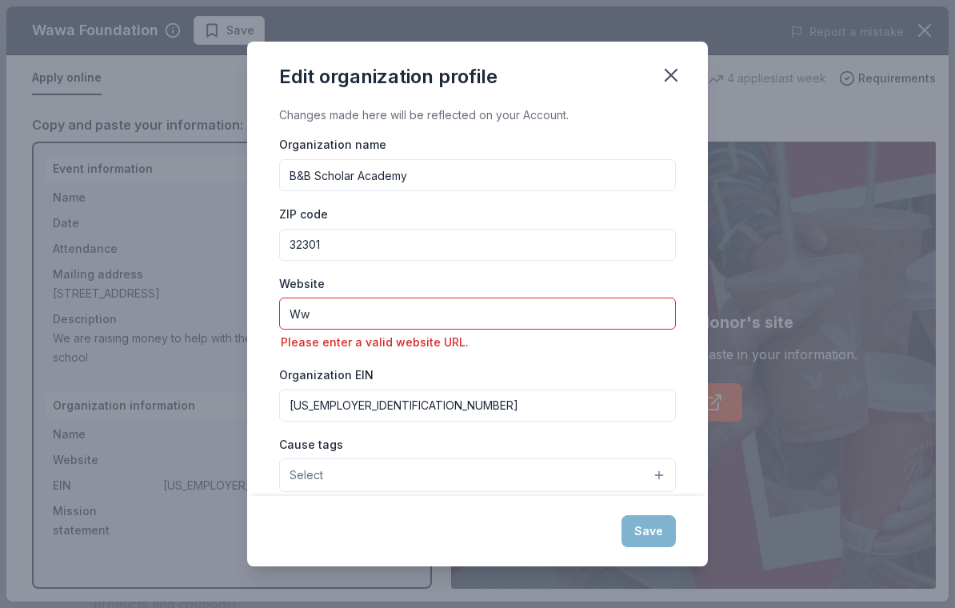
type input "W"
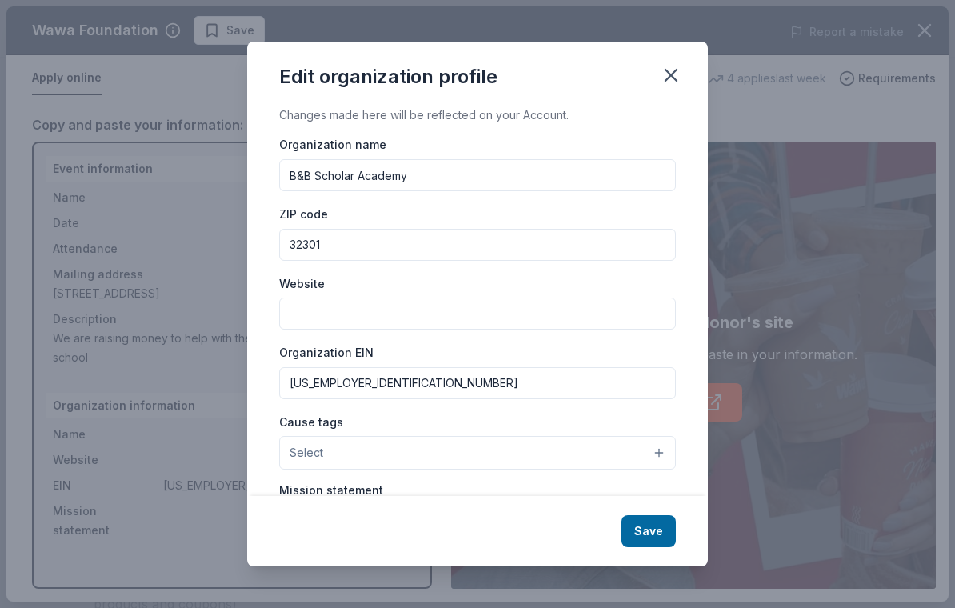
type input "W"
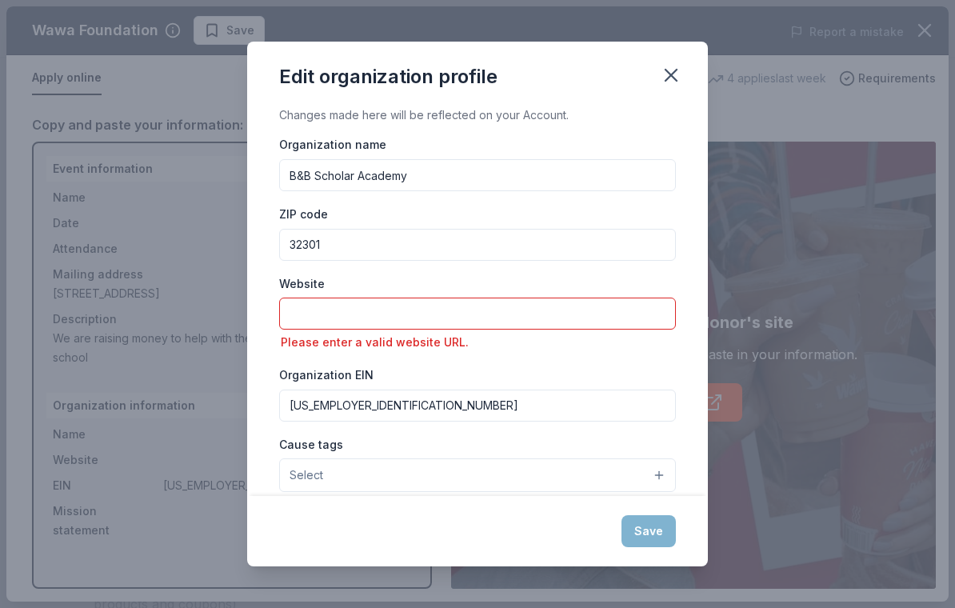
type input "W"
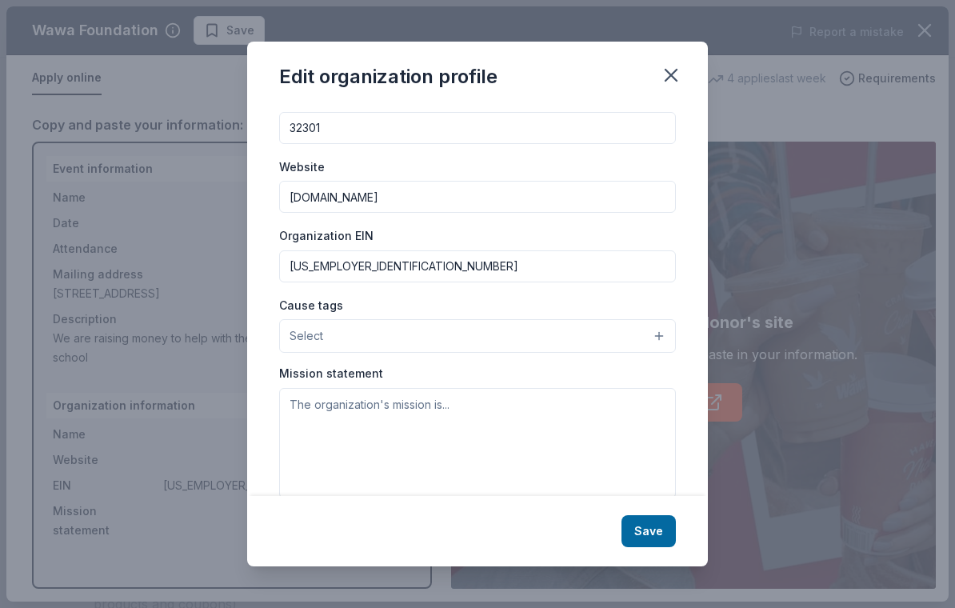
scroll to position [122, 0]
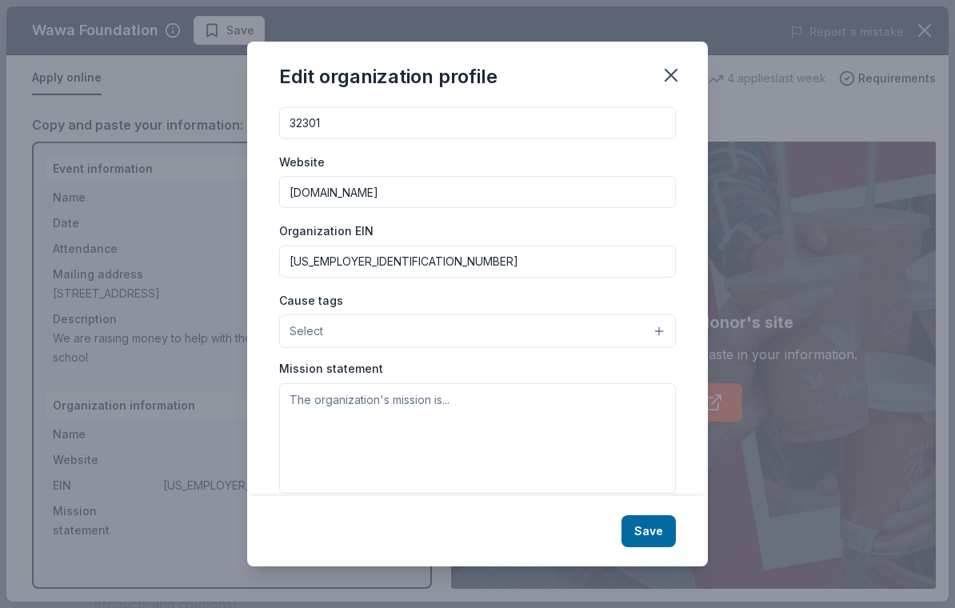
type input "Www.bbsacademy.org"
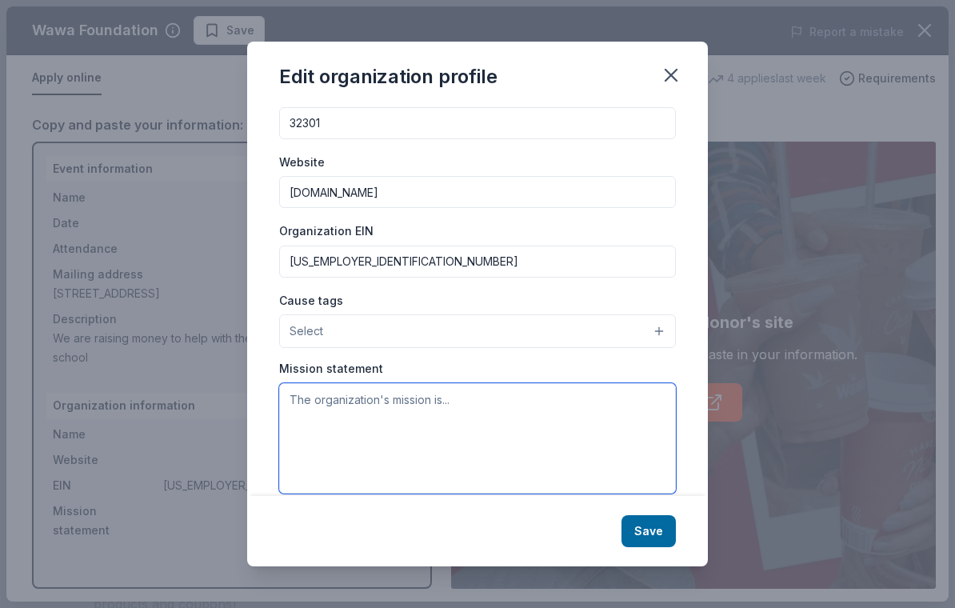
click at [341, 413] on textarea at bounding box center [477, 438] width 397 height 110
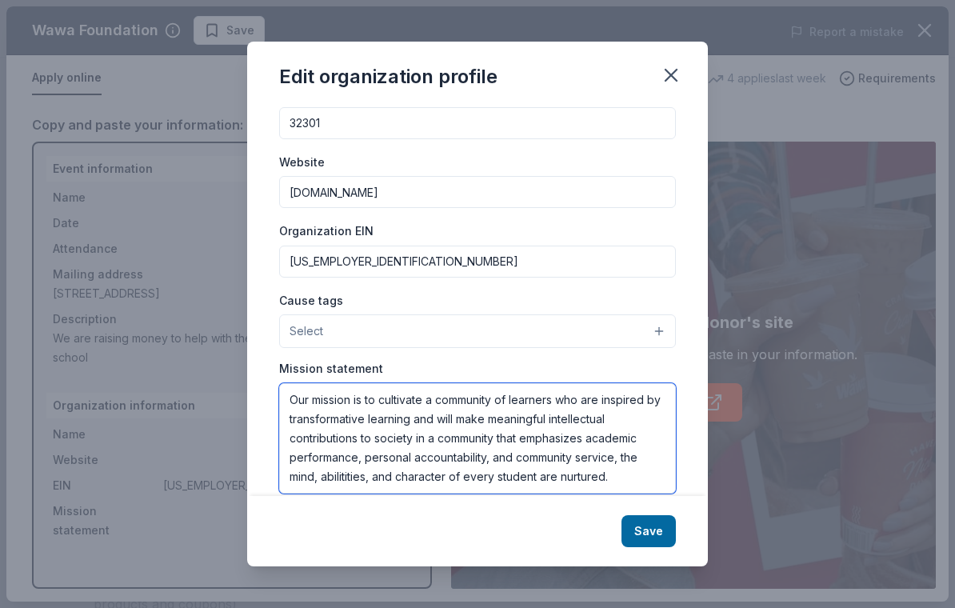
click at [356, 480] on textarea "Our mission is to cultivate a community of learners who are inspired by transfo…" at bounding box center [477, 438] width 397 height 110
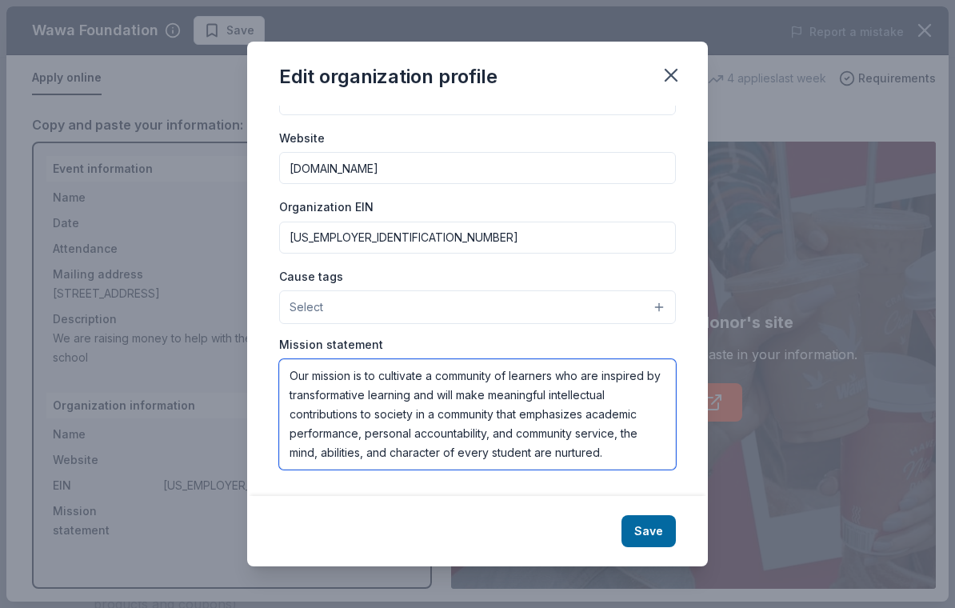
scroll to position [146, 0]
type textarea "Our mission is to cultivate a community of learners who are inspired by transfo…"
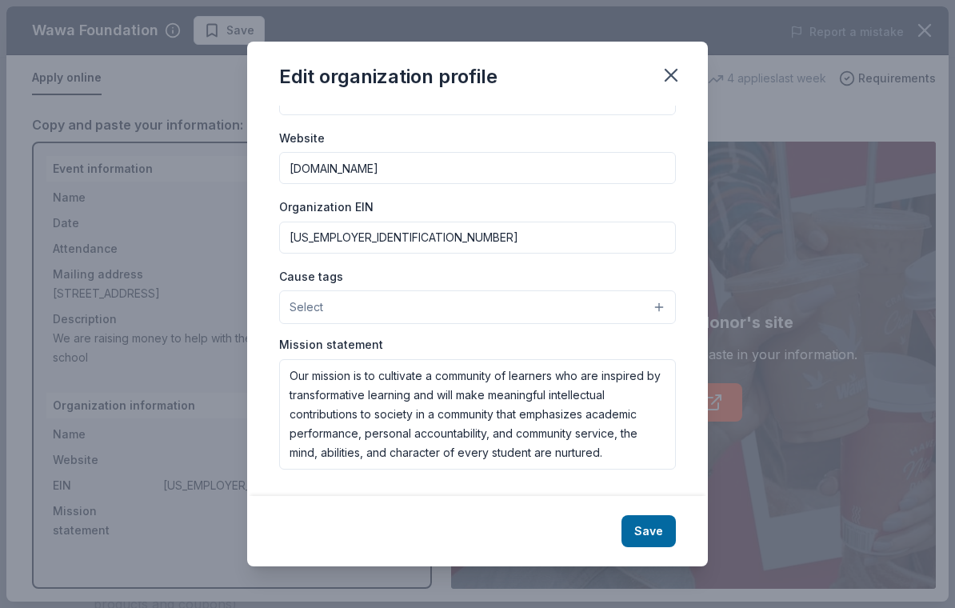
click at [654, 533] on button "Save" at bounding box center [649, 531] width 54 height 32
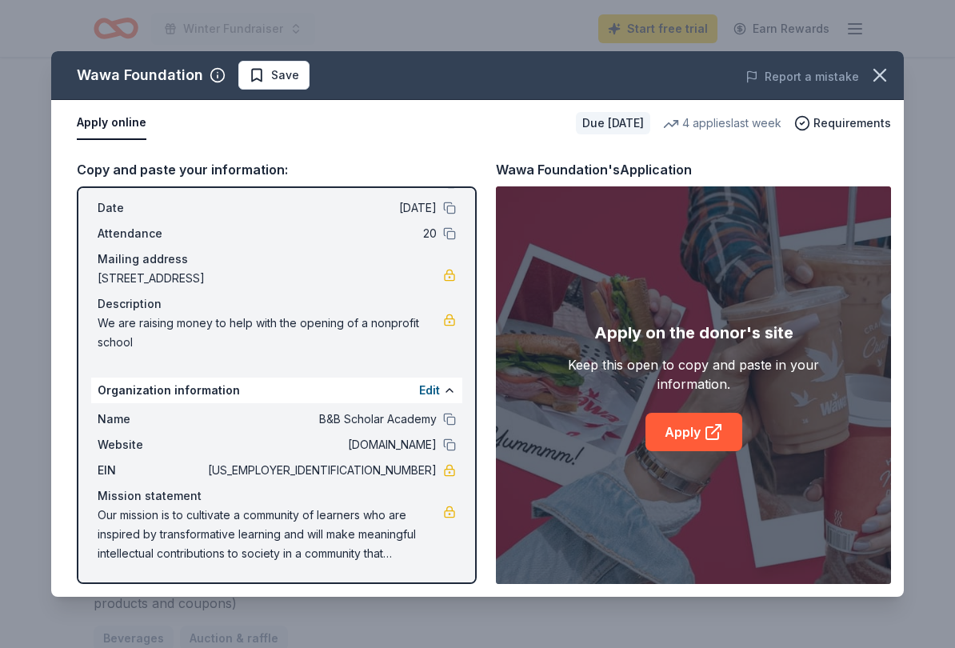
scroll to position [60, 0]
click at [709, 433] on icon at bounding box center [713, 431] width 19 height 19
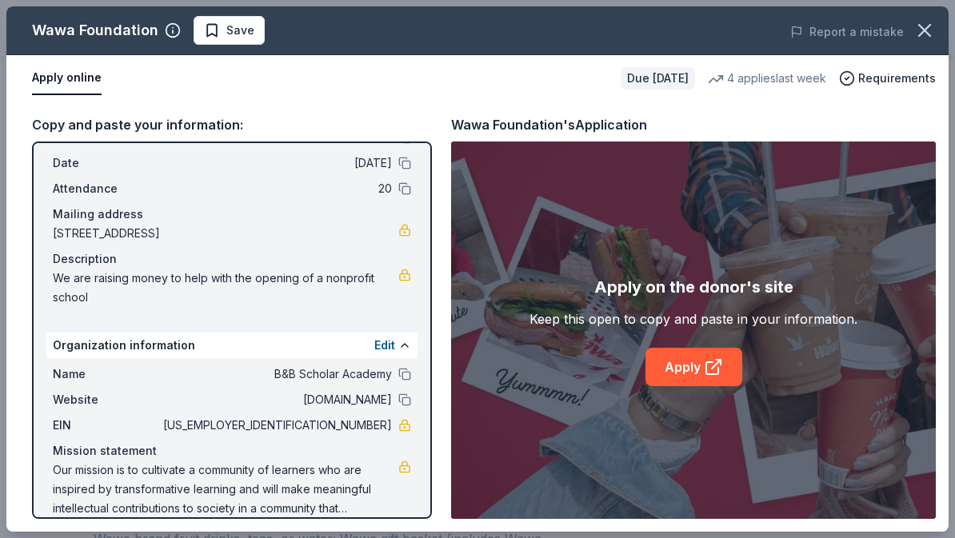
scroll to position [0, 0]
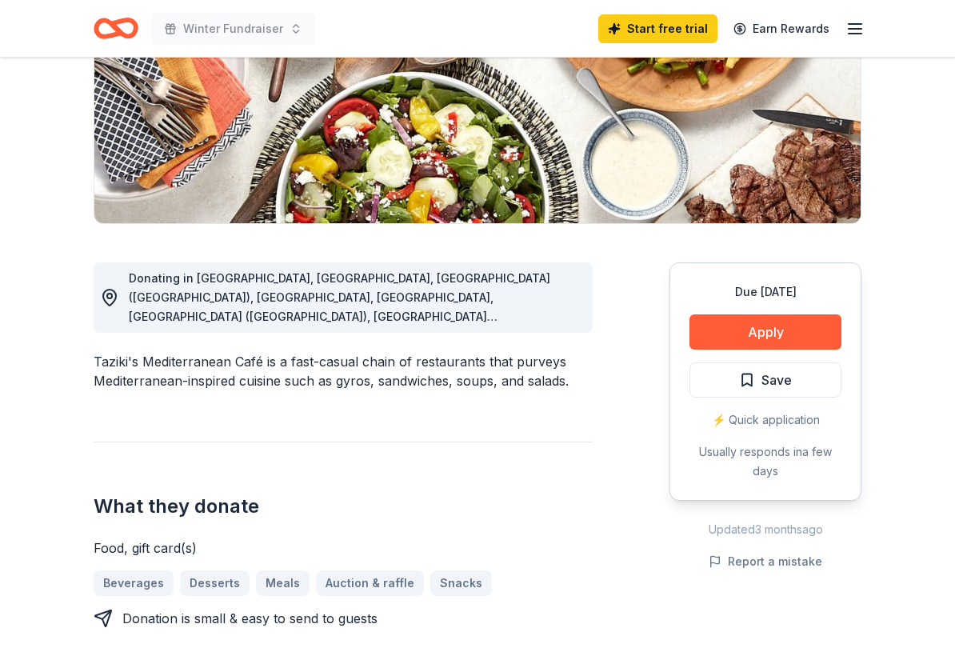
scroll to position [271, 0]
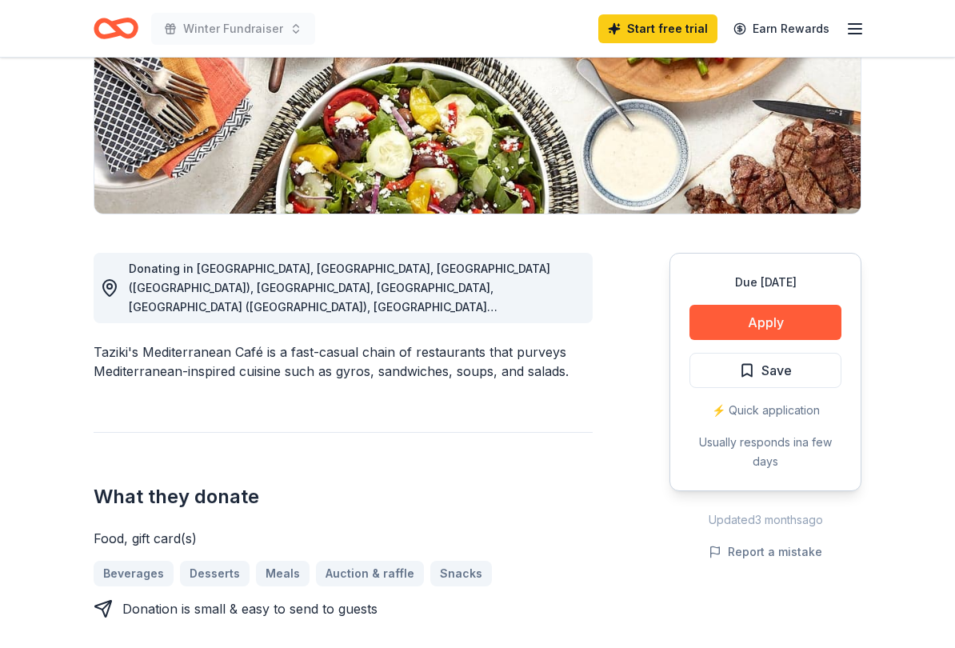
click at [795, 319] on button "Apply" at bounding box center [766, 323] width 152 height 35
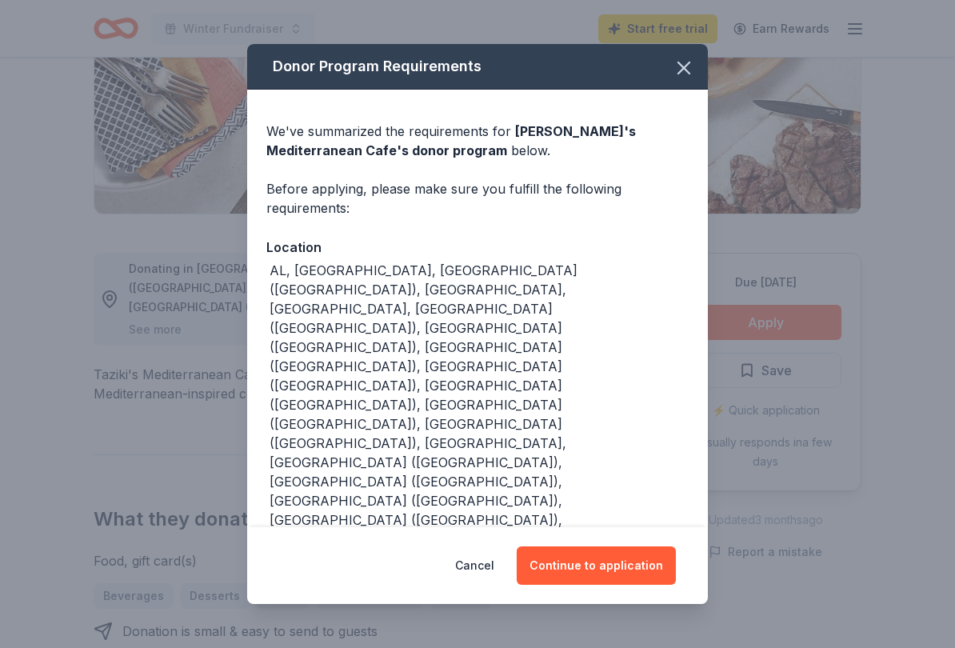
click at [627, 538] on button "Continue to application" at bounding box center [596, 565] width 159 height 38
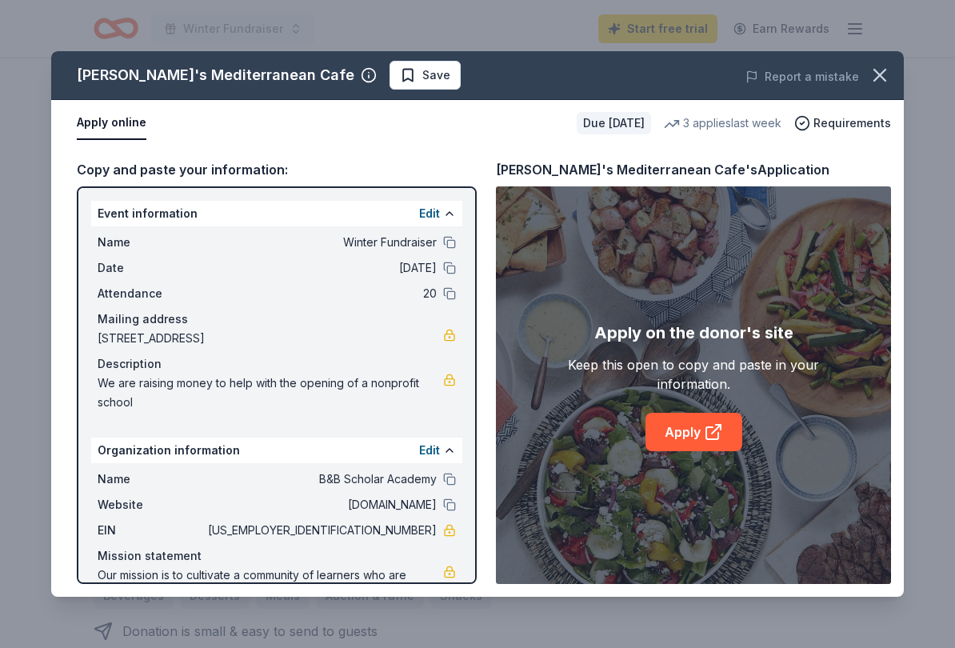
scroll to position [0, 0]
click at [709, 443] on link "Apply" at bounding box center [694, 432] width 97 height 38
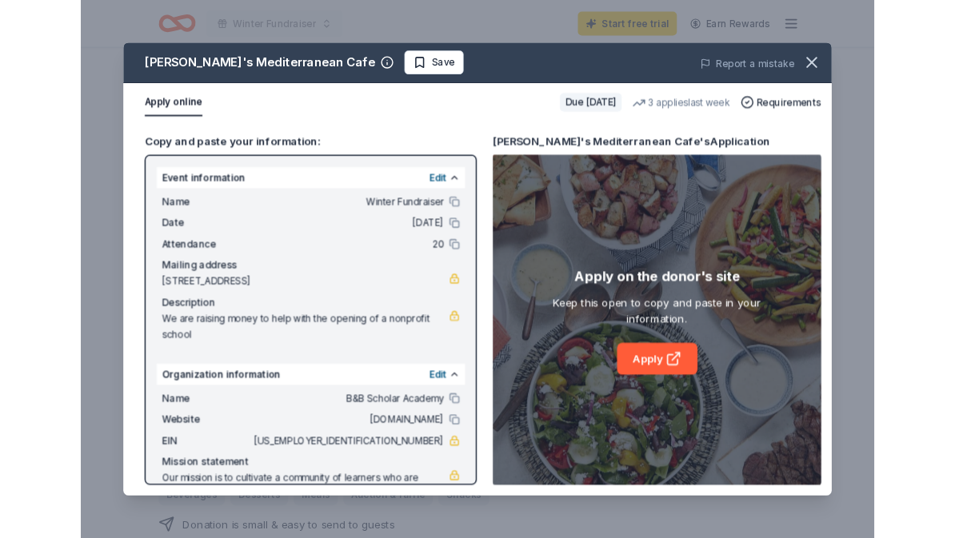
scroll to position [317, 0]
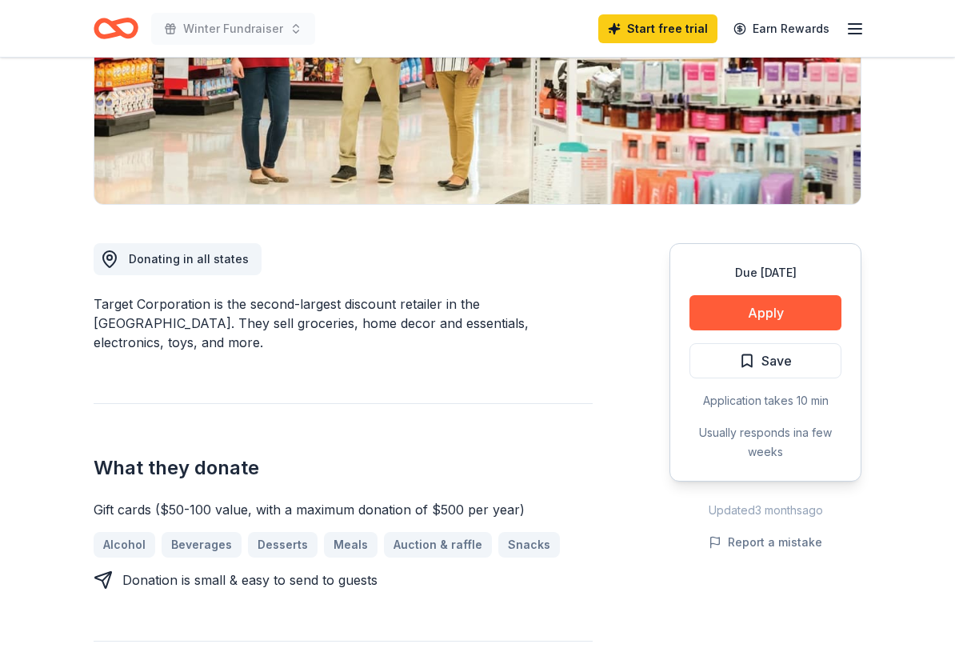
scroll to position [282, 0]
click at [801, 300] on button "Apply" at bounding box center [766, 312] width 152 height 35
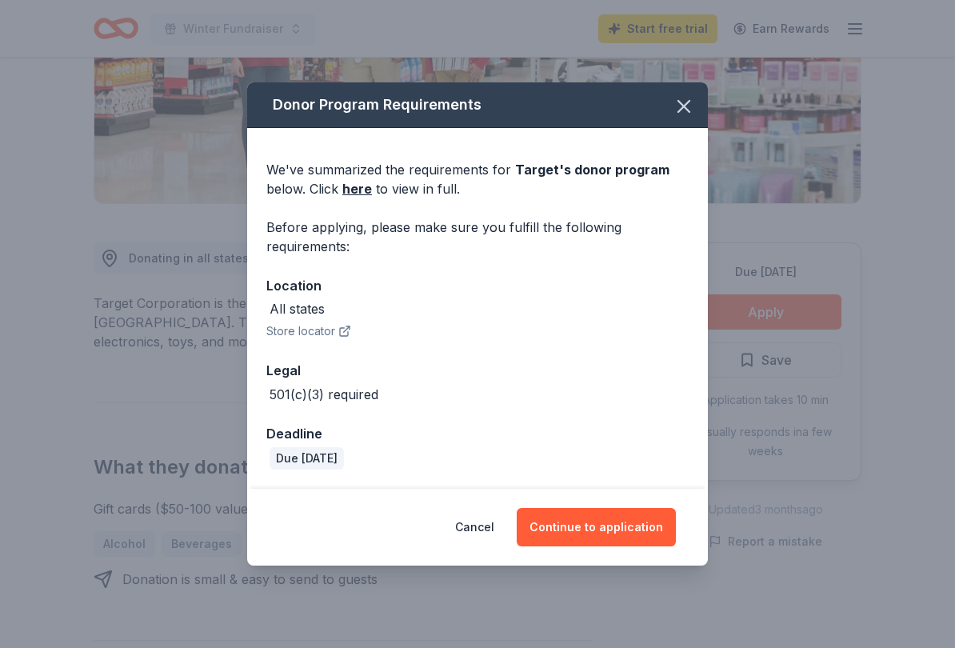
click at [628, 531] on button "Continue to application" at bounding box center [596, 527] width 159 height 38
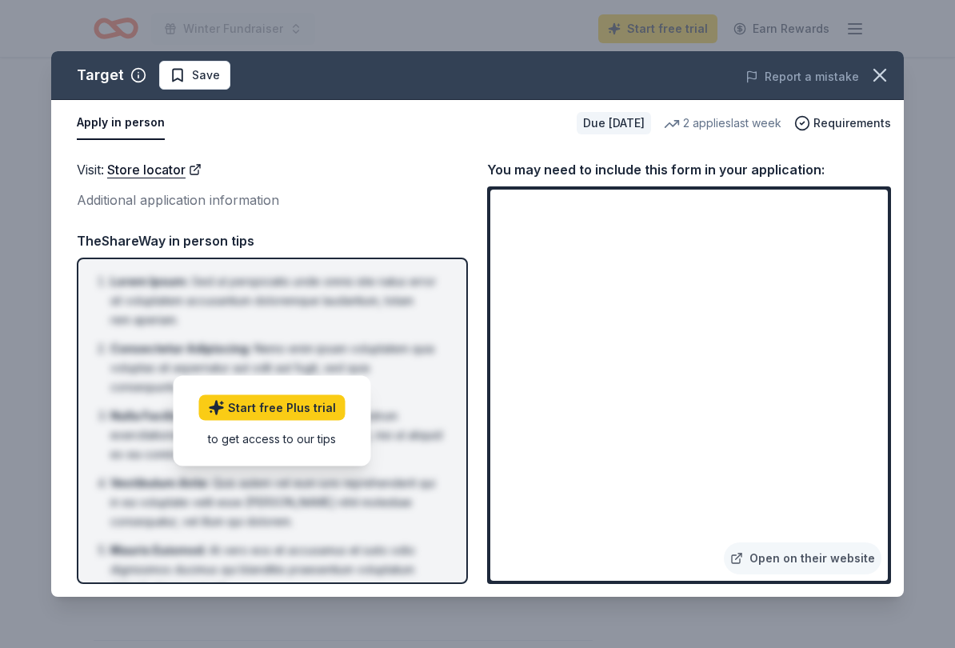
click at [777, 538] on link "Open on their website" at bounding box center [803, 558] width 158 height 32
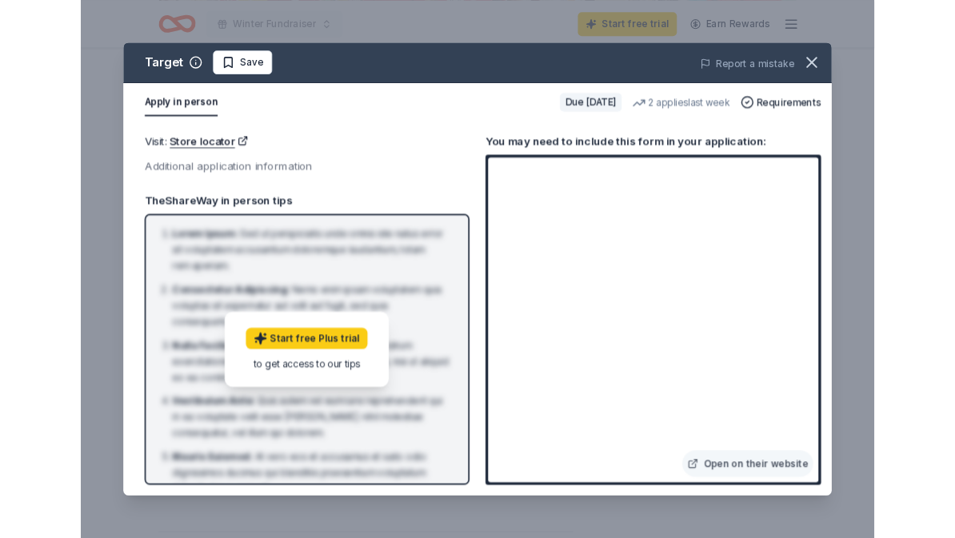
scroll to position [327, 0]
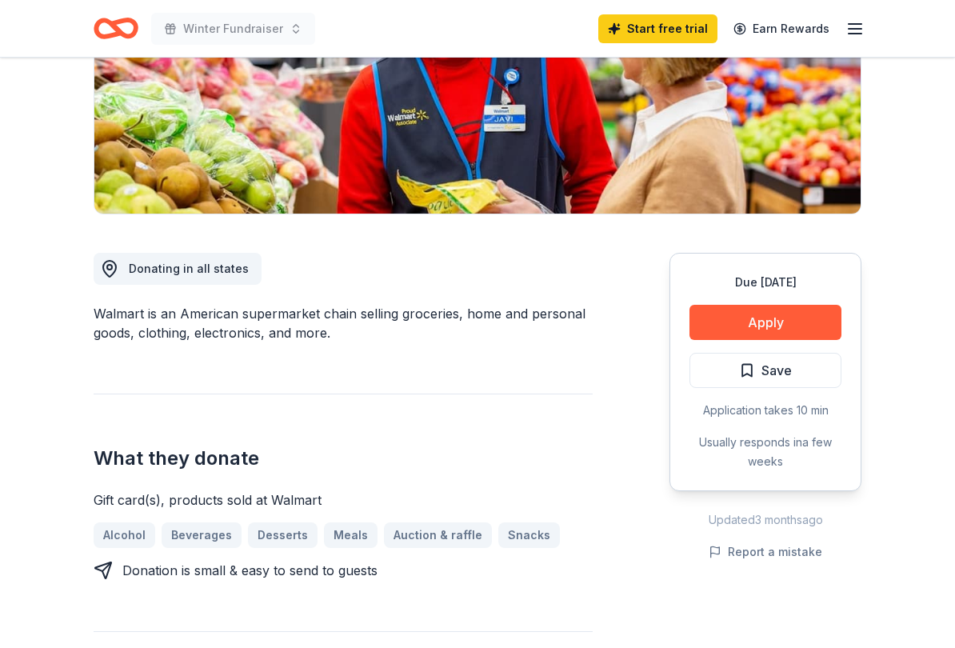
scroll to position [273, 0]
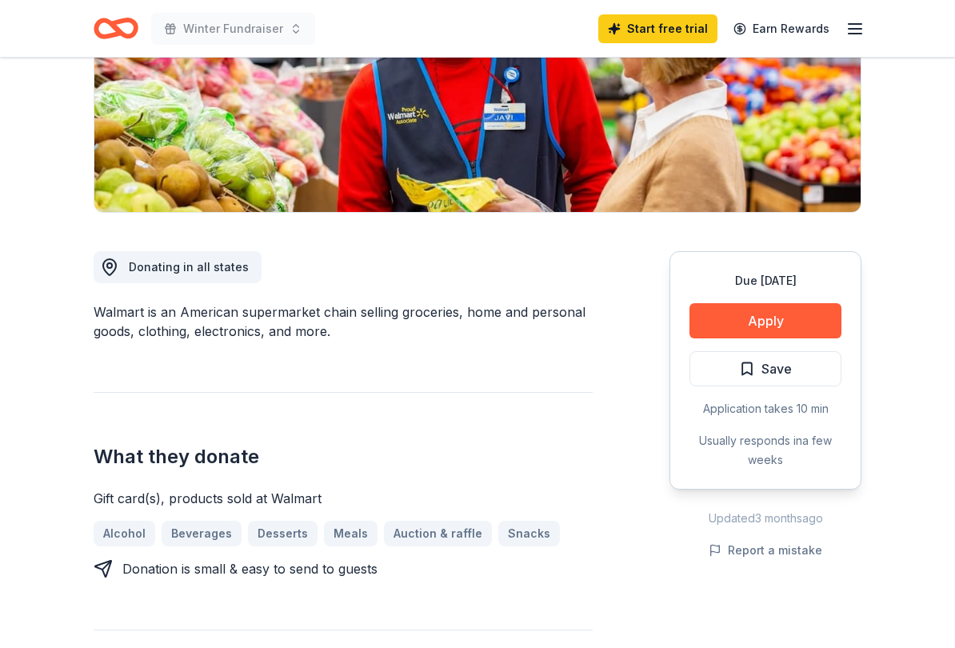
click at [803, 325] on button "Apply" at bounding box center [766, 321] width 152 height 35
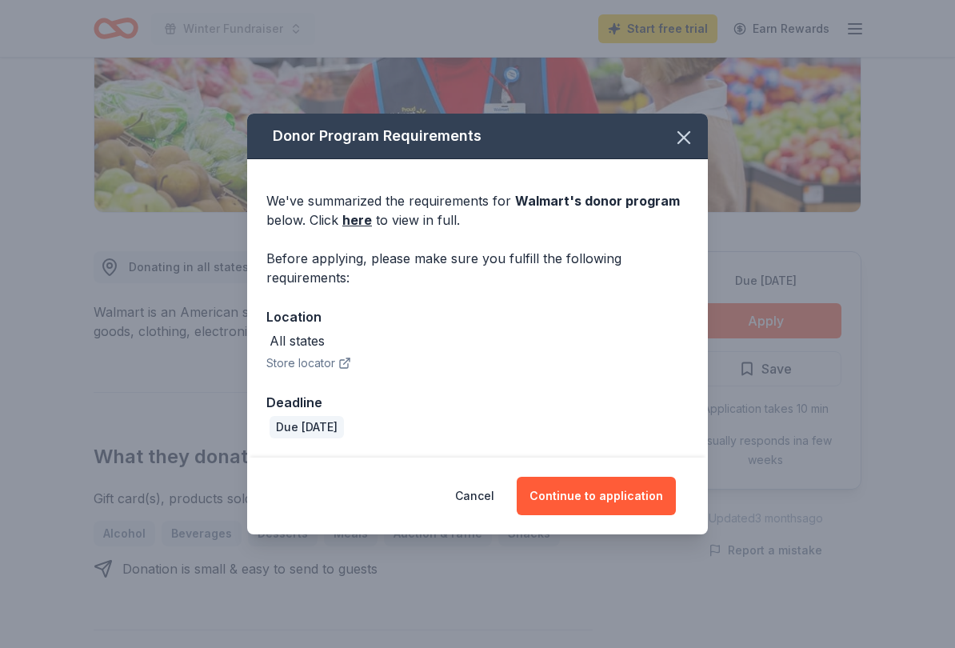
click at [620, 501] on button "Continue to application" at bounding box center [596, 496] width 159 height 38
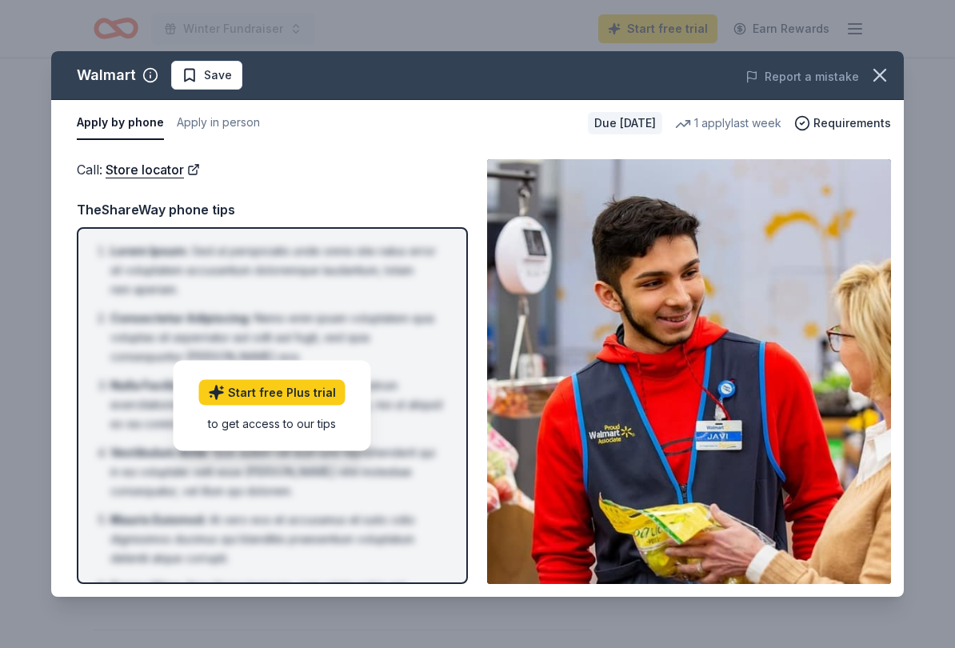
click at [893, 87] on button "button" at bounding box center [880, 75] width 35 height 35
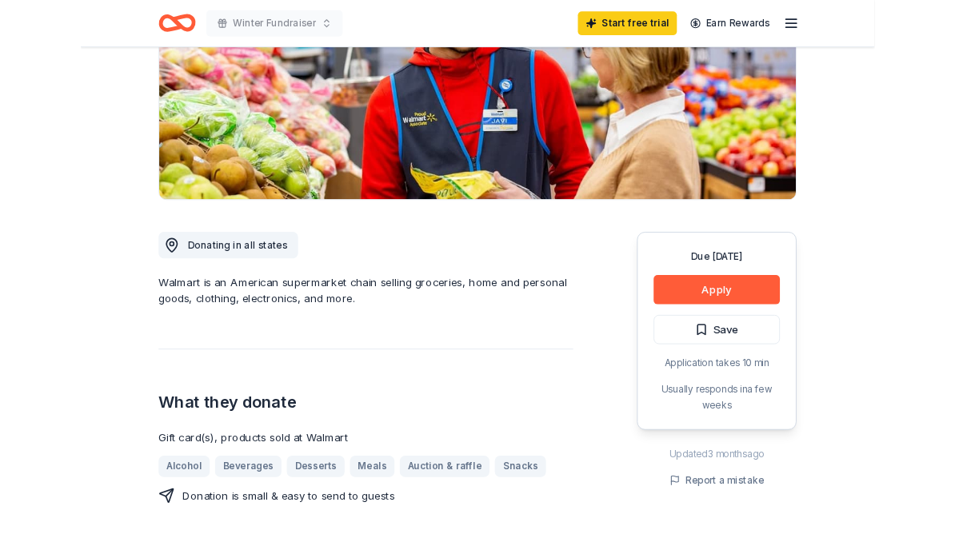
scroll to position [0, 0]
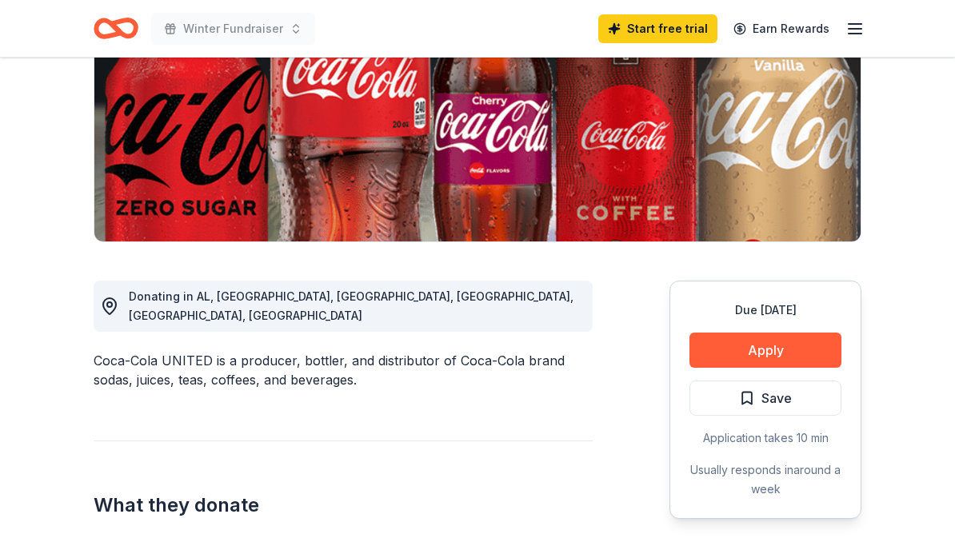
scroll to position [243, 0]
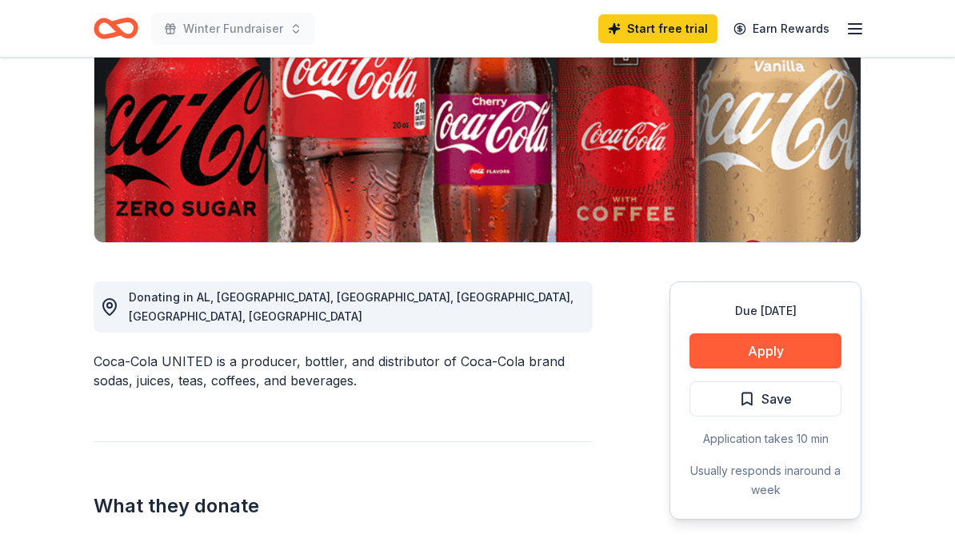
click at [808, 352] on button "Apply" at bounding box center [766, 351] width 152 height 35
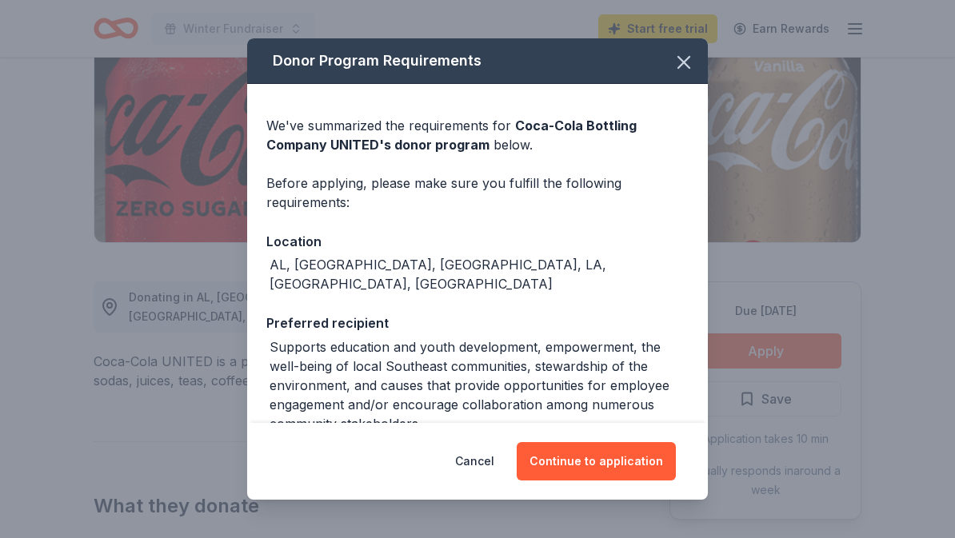
click at [628, 464] on button "Continue to application" at bounding box center [596, 461] width 159 height 38
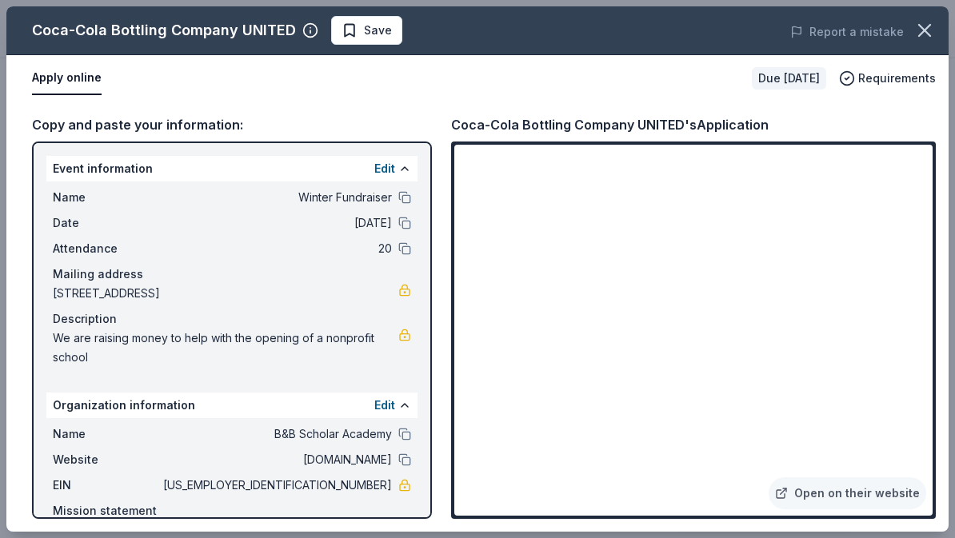
click at [927, 37] on icon "button" at bounding box center [925, 30] width 22 height 22
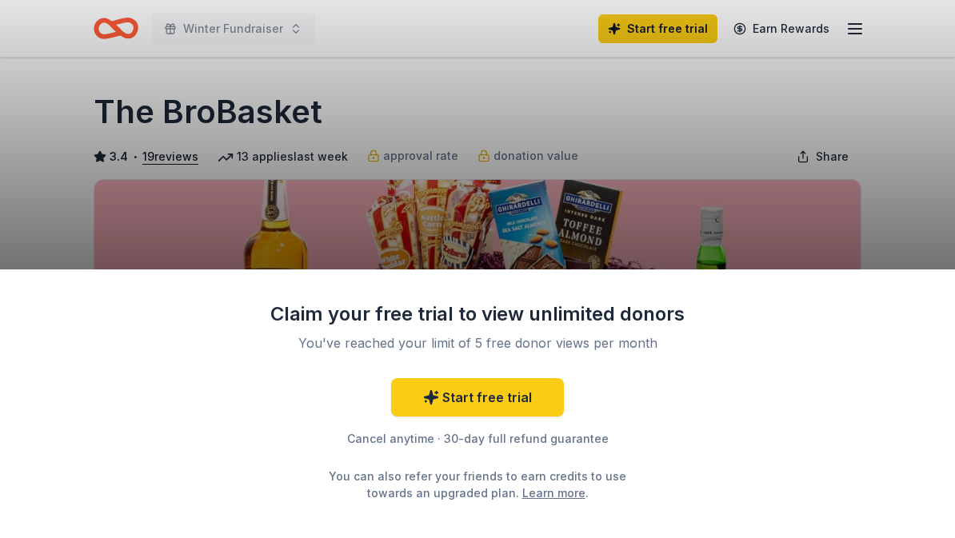
click at [58, 235] on div "Claim your free trial to view unlimited donors You've reached your limit of 5 f…" at bounding box center [477, 269] width 955 height 538
click at [76, 221] on div "Claim your free trial to view unlimited donors You've reached your limit of 5 f…" at bounding box center [477, 269] width 955 height 538
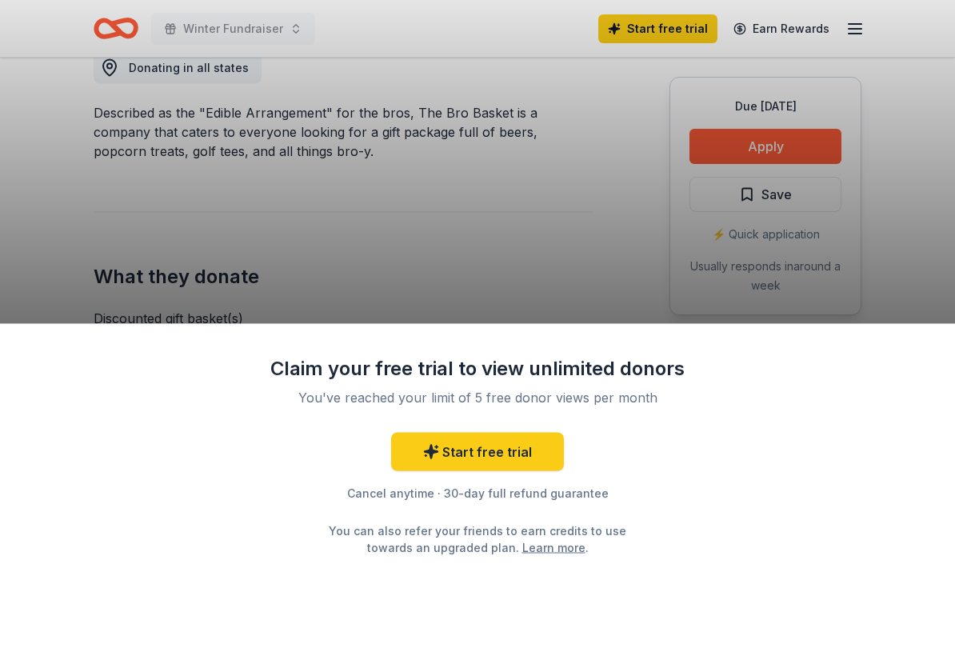
scroll to position [474, 0]
click at [75, 243] on div "Claim your free trial to view unlimited donors You've reached your limit of 5 f…" at bounding box center [477, 324] width 955 height 648
click at [62, 502] on div "Claim your free trial to view unlimited donors You've reached your limit of 5 f…" at bounding box center [477, 486] width 955 height 324
click at [127, 394] on div "Claim your free trial to view unlimited donors You've reached your limit of 5 f…" at bounding box center [477, 486] width 955 height 324
click at [135, 255] on div "Claim your free trial to view unlimited donors You've reached your limit of 5 f…" at bounding box center [477, 324] width 955 height 648
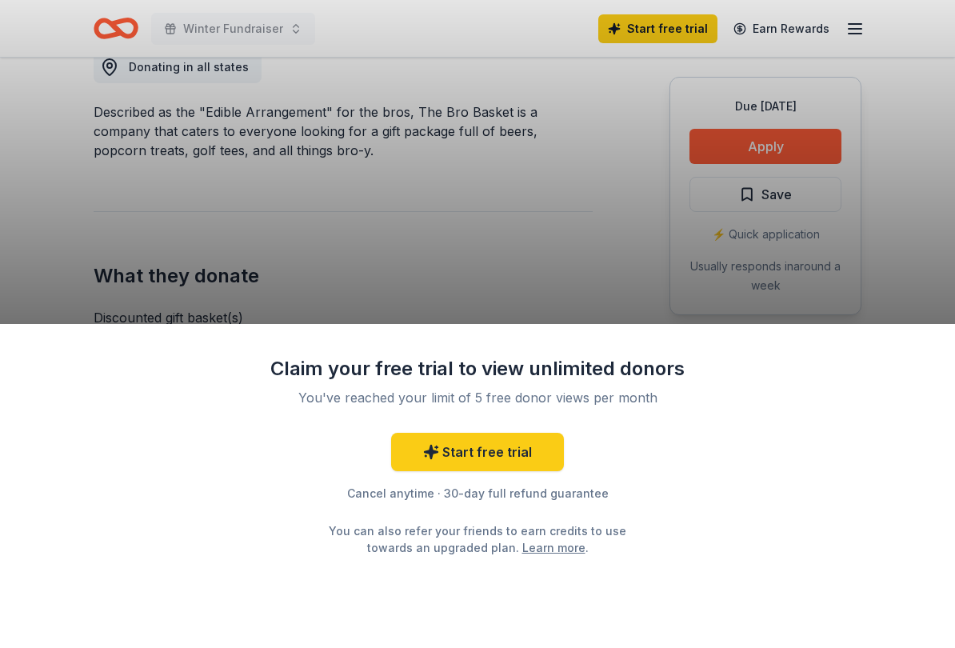
click at [114, 255] on div "Claim your free trial to view unlimited donors You've reached your limit of 5 f…" at bounding box center [477, 324] width 955 height 648
click at [50, 154] on div "Claim your free trial to view unlimited donors You've reached your limit of 5 f…" at bounding box center [477, 324] width 955 height 648
click at [20, 162] on div "Claim your free trial to view unlimited donors You've reached your limit of 5 f…" at bounding box center [477, 324] width 955 height 648
click at [84, 525] on div "Claim your free trial to view unlimited donors You've reached your limit of 5 f…" at bounding box center [477, 486] width 955 height 324
click at [79, 538] on div "Claim your free trial to view unlimited donors You've reached your limit of 5 f…" at bounding box center [477, 486] width 955 height 324
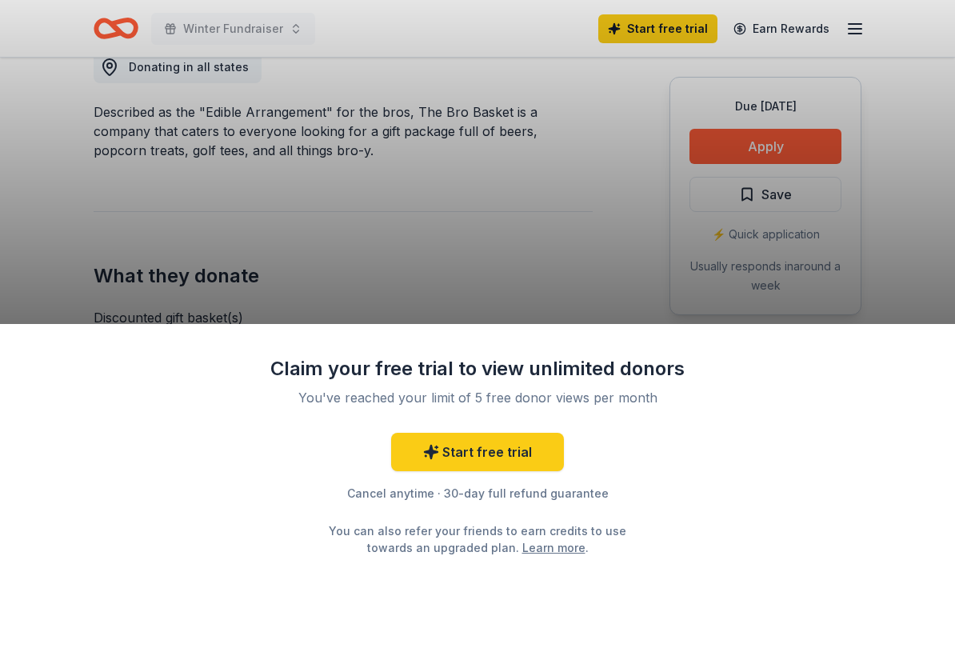
click at [77, 538] on div "Claim your free trial to view unlimited donors You've reached your limit of 5 f…" at bounding box center [477, 486] width 955 height 324
click at [153, 470] on div "Claim your free trial to view unlimited donors You've reached your limit of 5 f…" at bounding box center [477, 486] width 955 height 324
click at [118, 467] on div "Claim your free trial to view unlimited donors You've reached your limit of 5 f…" at bounding box center [477, 486] width 955 height 324
click at [131, 2] on div "Claim your free trial to view unlimited donors You've reached your limit of 5 f…" at bounding box center [477, 324] width 955 height 648
click at [61, 21] on div "Claim your free trial to view unlimited donors You've reached your limit of 5 f…" at bounding box center [477, 324] width 955 height 648
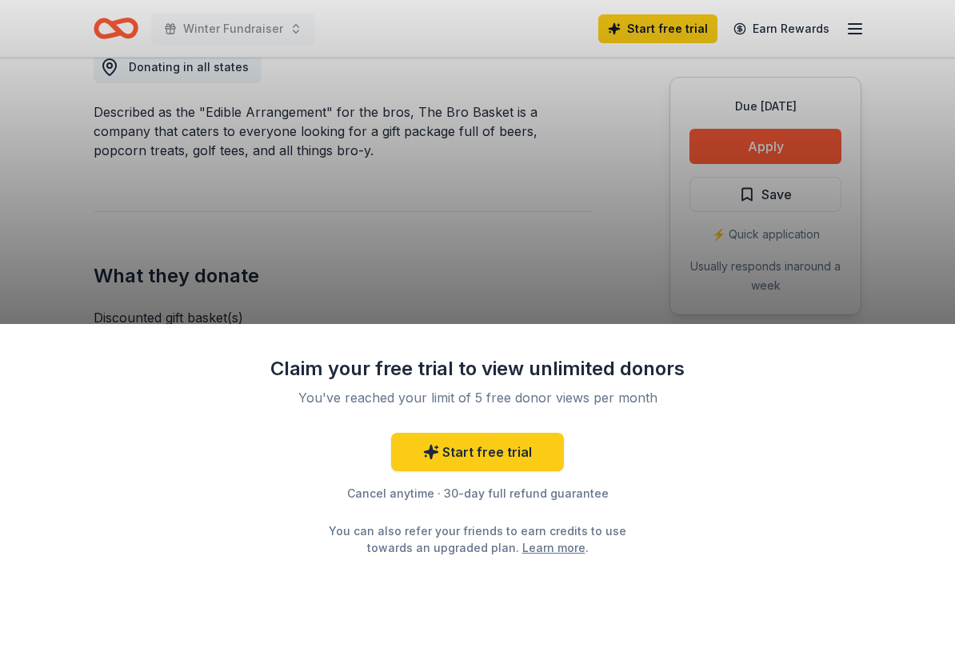
click at [72, 206] on div "Claim your free trial to view unlimited donors You've reached your limit of 5 f…" at bounding box center [477, 324] width 955 height 648
click at [11, 200] on div "Claim your free trial to view unlimited donors You've reached your limit of 5 f…" at bounding box center [477, 324] width 955 height 648
click at [357, 538] on div "Claim your free trial to view unlimited donors You've reached your limit of 5 f…" at bounding box center [477, 486] width 955 height 324
